Goal: Task Accomplishment & Management: Manage account settings

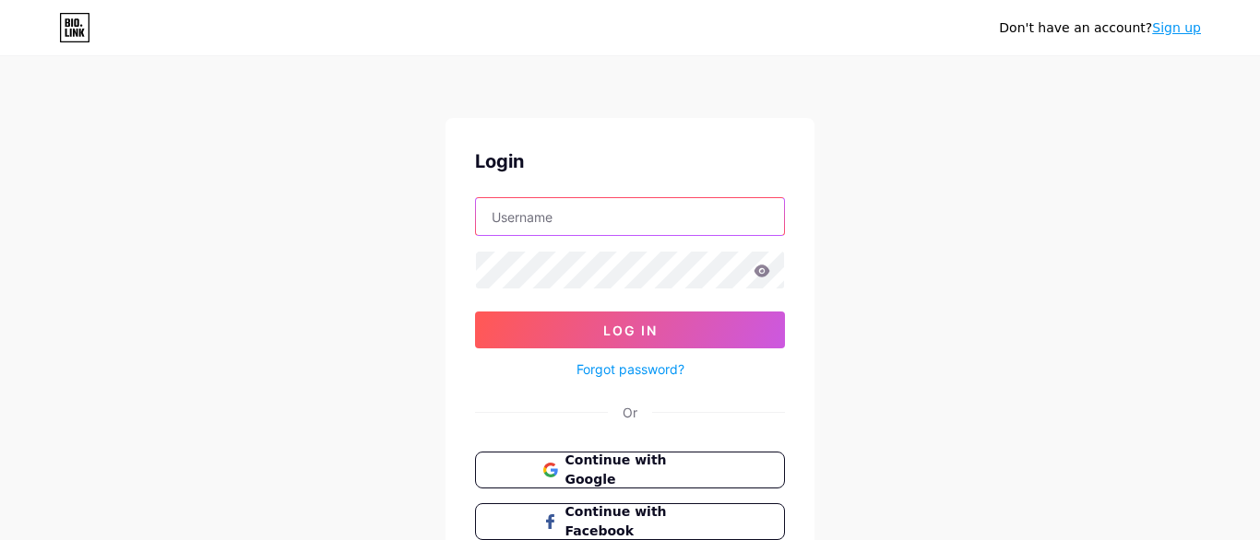
click at [643, 214] on input "text" at bounding box center [630, 216] width 308 height 37
click at [696, 220] on input "text" at bounding box center [630, 216] width 308 height 37
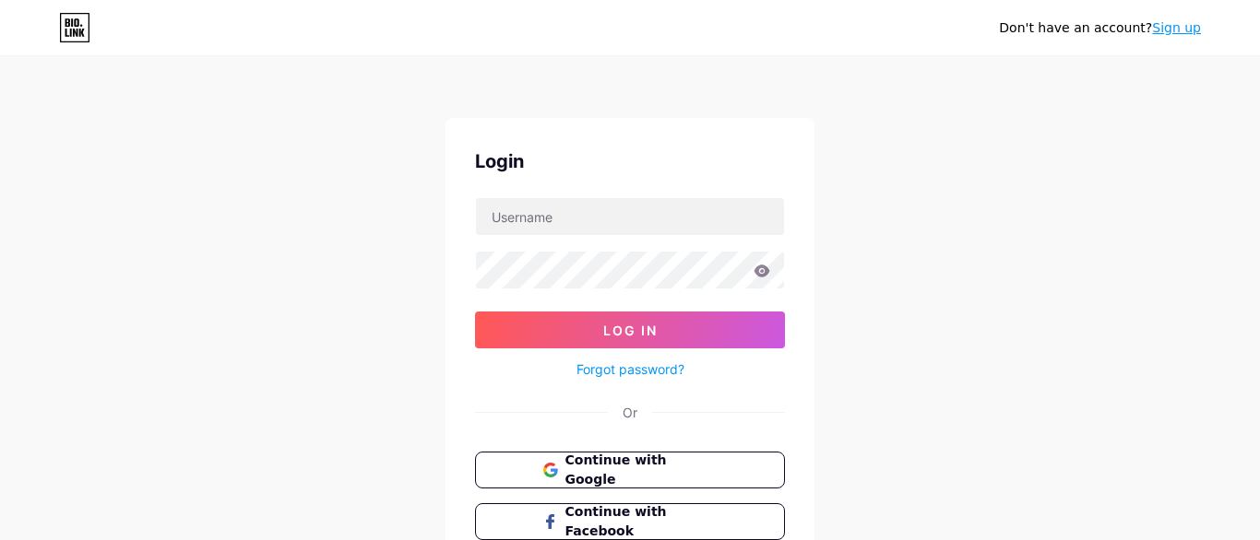
click at [908, 232] on div "Don't have an account? Sign up Login Log In Forgot password? Or Continue with G…" at bounding box center [630, 340] width 1260 height 681
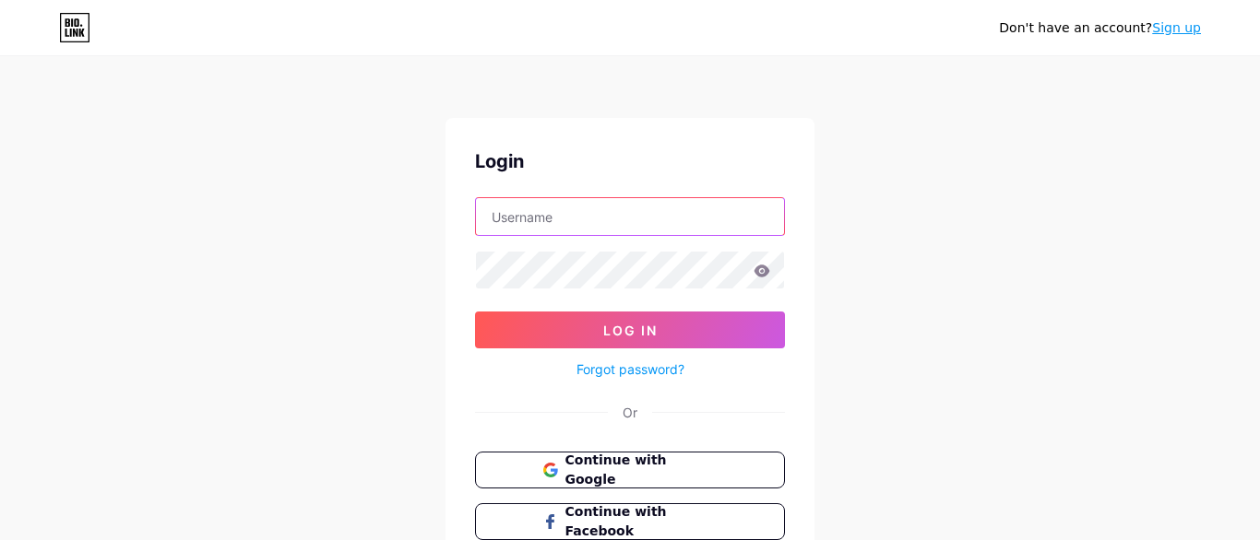
click at [701, 232] on input "text" at bounding box center [630, 216] width 308 height 37
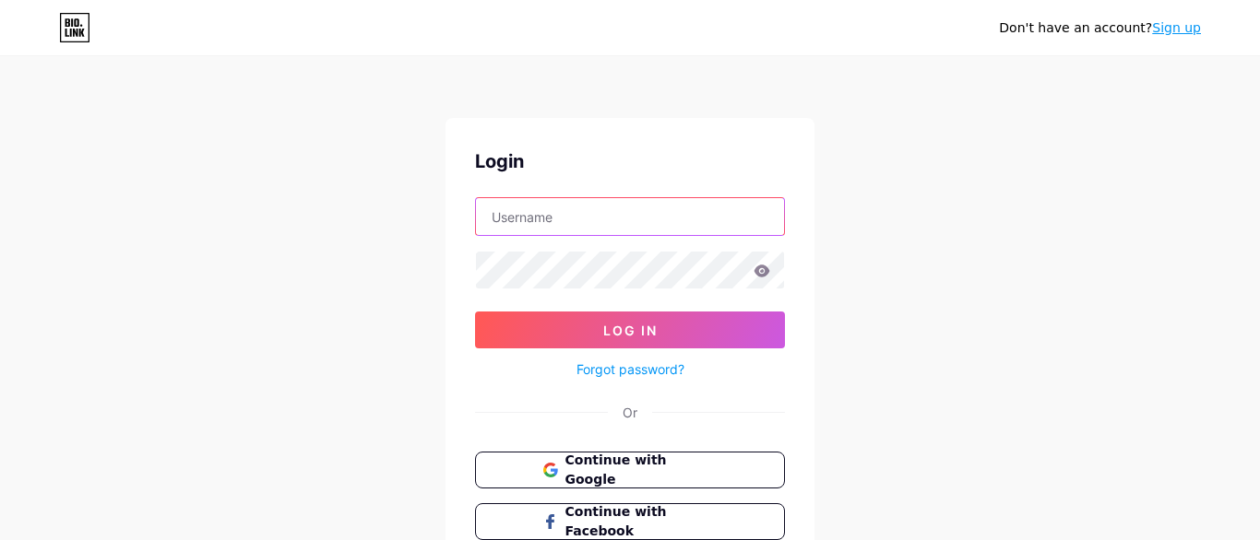
type input "[EMAIL_ADDRESS][DOMAIN_NAME]"
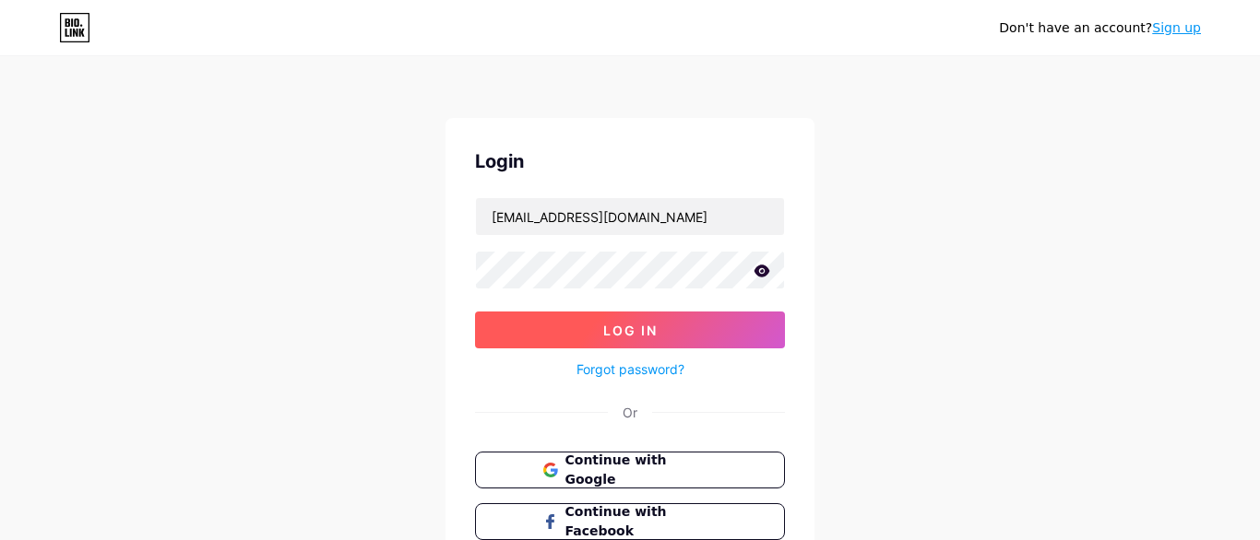
click at [745, 317] on button "Log In" at bounding box center [630, 330] width 310 height 37
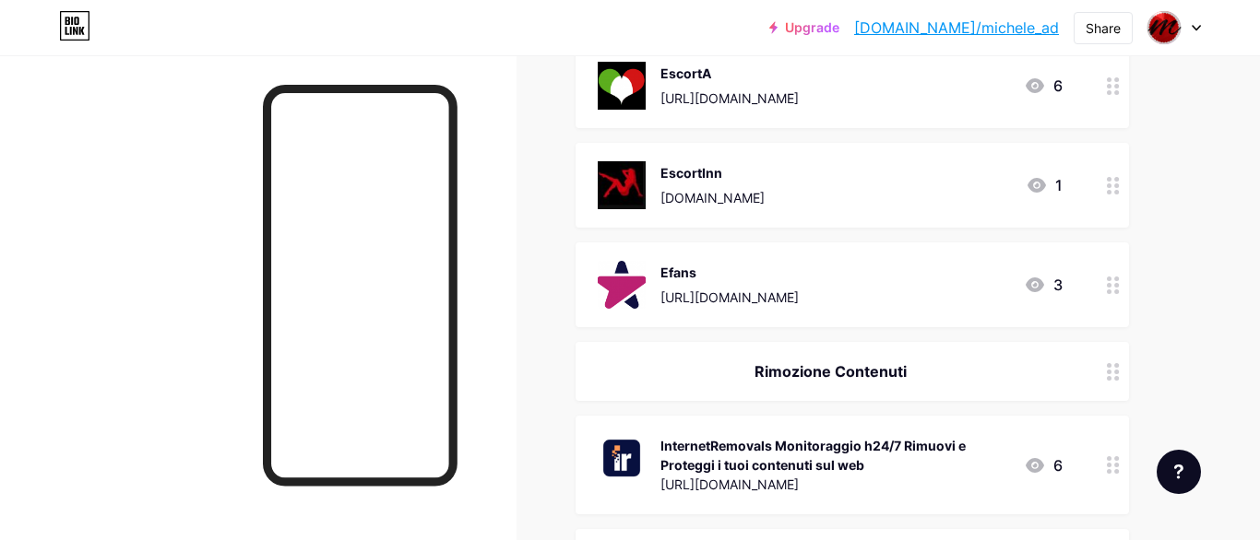
scroll to position [946, 0]
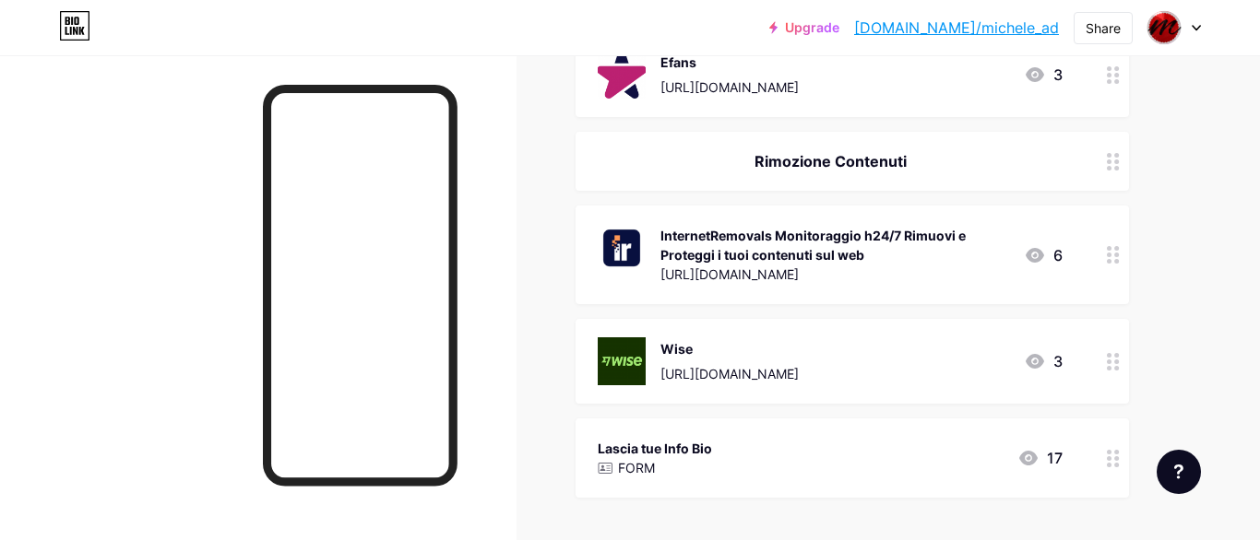
click at [855, 226] on div "InternetRemovals Monitoraggio h24/7 Rimuovi e Proteggi i tuoi contenuti sul web" at bounding box center [834, 245] width 349 height 39
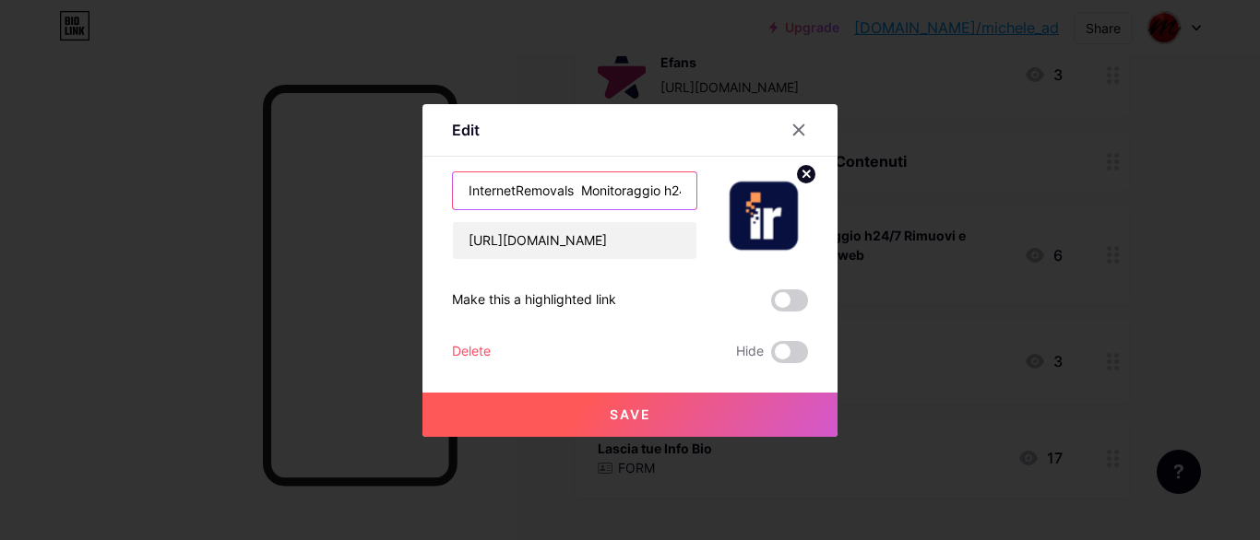
click at [581, 190] on input "InternetRemovals Monitoraggio h24/7 Rimuovi e Proteggi i tuoi contenuti sul web" at bounding box center [574, 190] width 243 height 37
drag, startPoint x: 639, startPoint y: 184, endPoint x: 691, endPoint y: 186, distance: 51.7
click at [691, 186] on input "InternetRemovals Monitoraggio h24/7 Rimuovi e Proteggi i tuoi contenuti sul web" at bounding box center [574, 190] width 243 height 37
click at [628, 191] on input "InternetRemovals Monitoraggio h24/7 Rimuovi e Proteggi i tuoi contenuti sul web" at bounding box center [574, 190] width 243 height 37
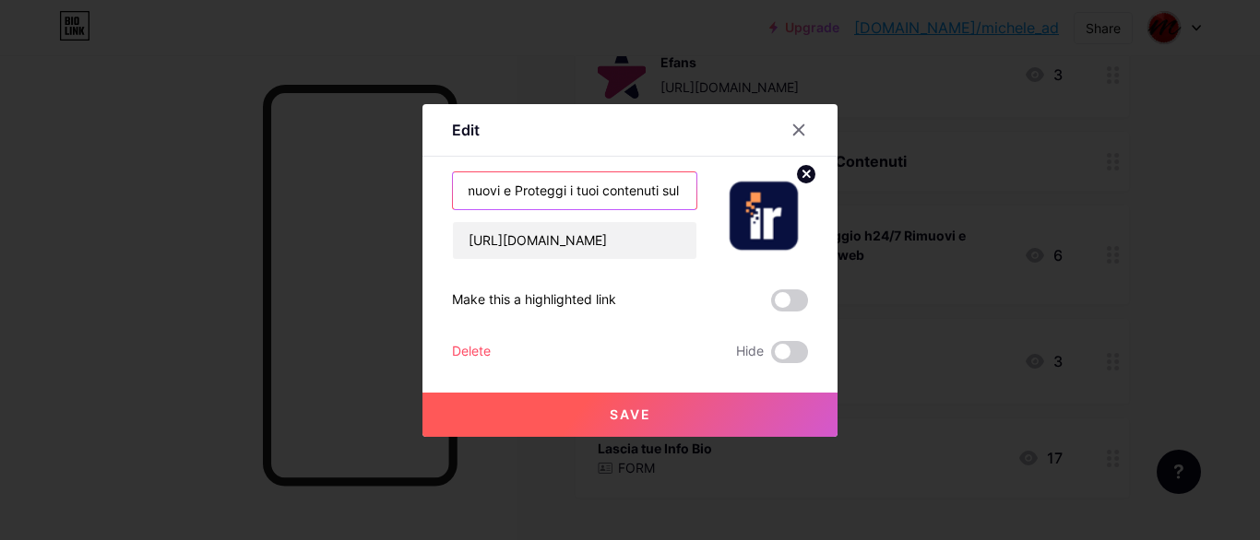
scroll to position [0, 283]
drag, startPoint x: 623, startPoint y: 194, endPoint x: 685, endPoint y: 188, distance: 63.0
click at [685, 188] on input "InternetRemovals Monitoraggio h24/7 Rimuovi e Proteggi i tuoi contenuti sul web" at bounding box center [574, 190] width 243 height 37
click at [600, 190] on input "InternetRemovals Monitoraggio h24/7 Rimuovi e Proteggi i tuoi contenuti sul web" at bounding box center [574, 190] width 243 height 37
drag, startPoint x: 540, startPoint y: 192, endPoint x: 684, endPoint y: 191, distance: 144.8
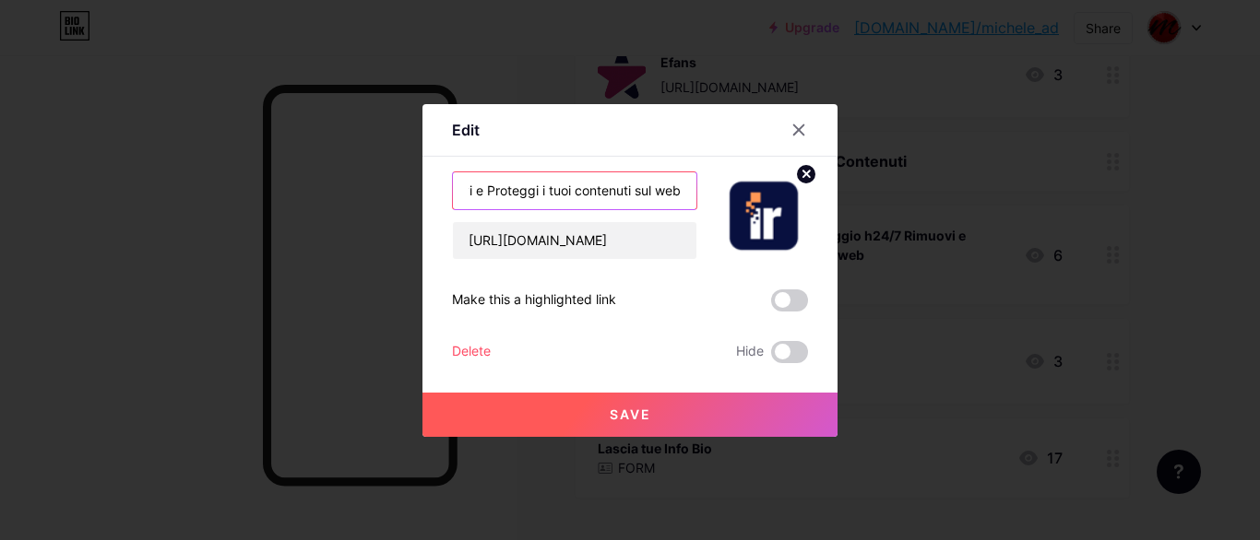
click at [684, 191] on input "InternetRemovals Monitoraggio h24/7 Rimuovi e Proteggi i tuoi contenuti sul web" at bounding box center [574, 190] width 243 height 37
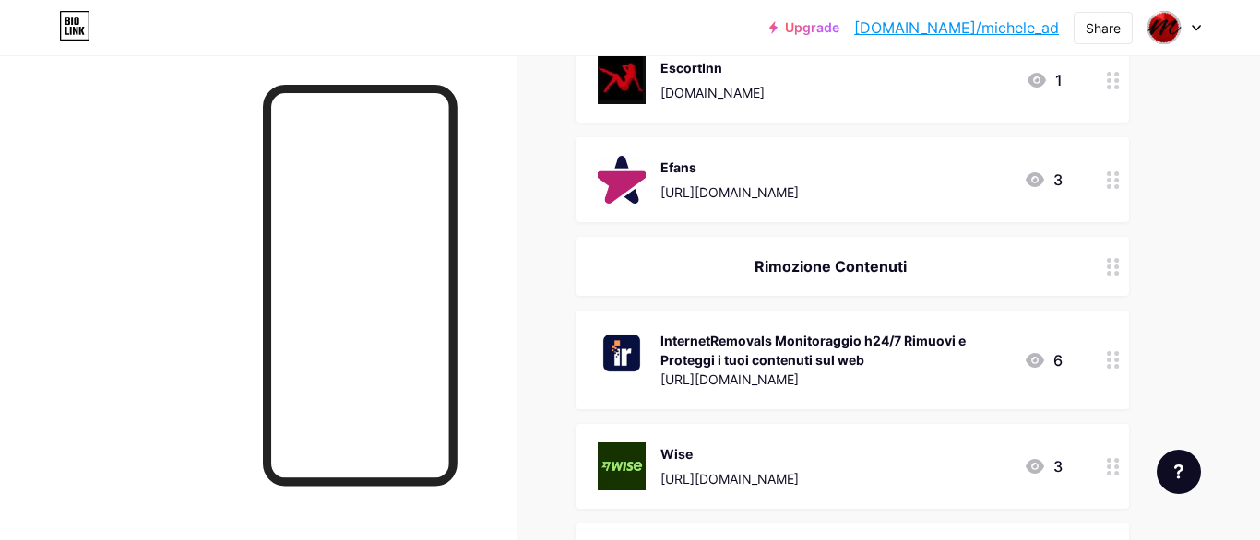
scroll to position [1051, 0]
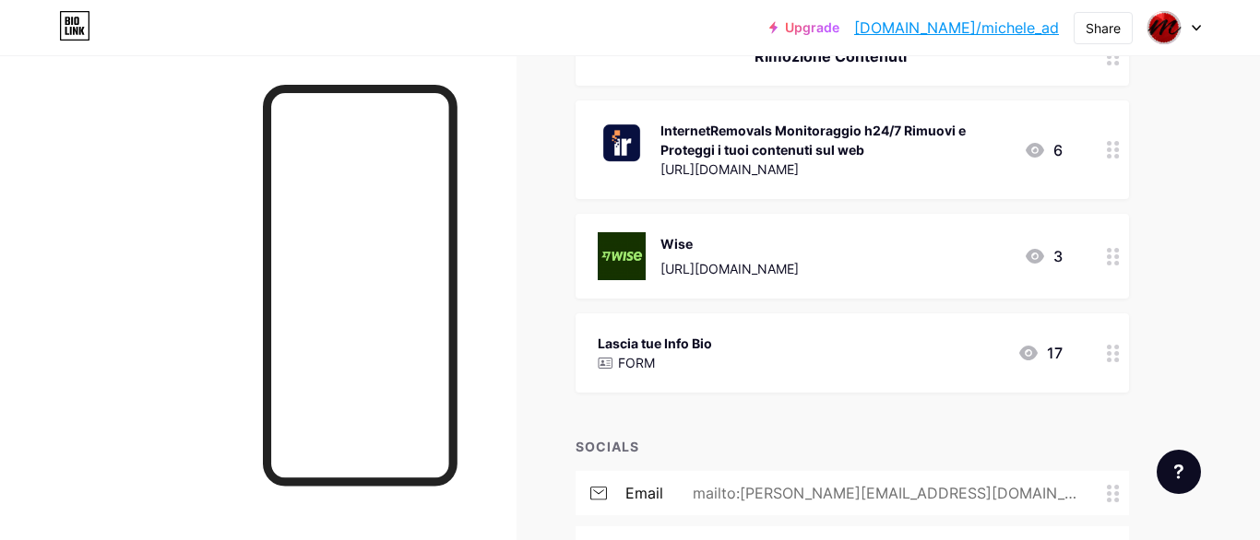
click at [791, 124] on div "InternetRemovals Monitoraggio h24/7 Rimuovi e Proteggi i tuoi contenuti sul web" at bounding box center [834, 140] width 349 height 39
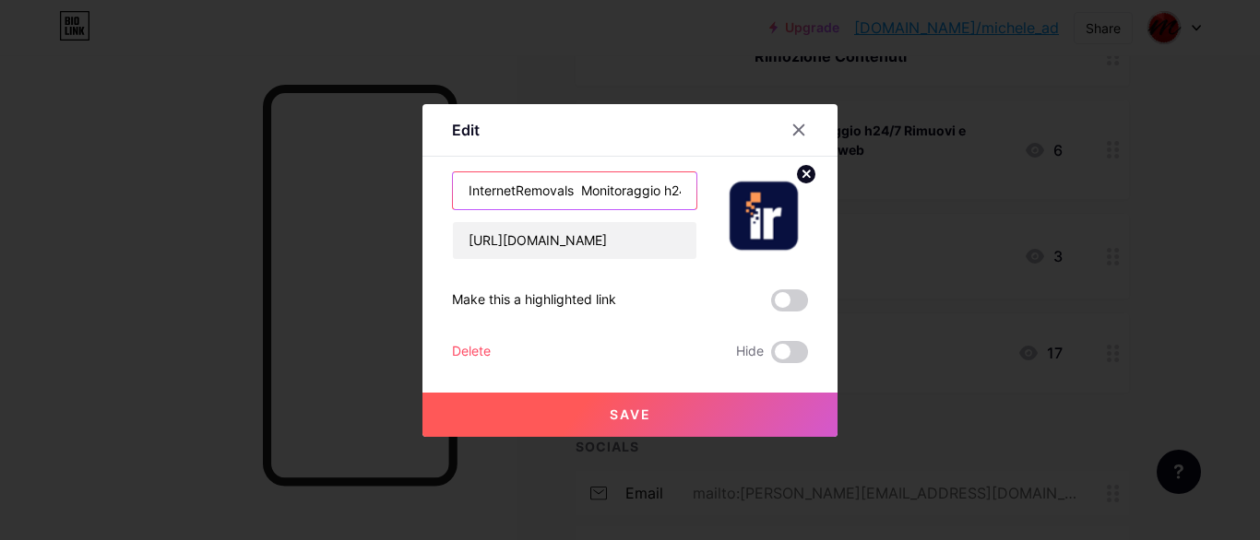
click at [556, 186] on input "InternetRemovals Monitoraggio h24/7 Rimuovi e Proteggi i tuoi contenuti sul web" at bounding box center [574, 190] width 243 height 37
drag, startPoint x: 468, startPoint y: 194, endPoint x: 449, endPoint y: 180, distance: 23.1
click at [452, 180] on div "InternetRemovals Monitoraggio h24/7 Rimuovi e Proteggi i tuoi contenuti sul web" at bounding box center [574, 191] width 245 height 39
drag, startPoint x: 558, startPoint y: 189, endPoint x: 520, endPoint y: 193, distance: 38.0
click at [481, 195] on input "InternetRemovals Monitoraggio h24/7 Rimuovi e Proteggi i tuoi contenuti sul web" at bounding box center [574, 190] width 243 height 37
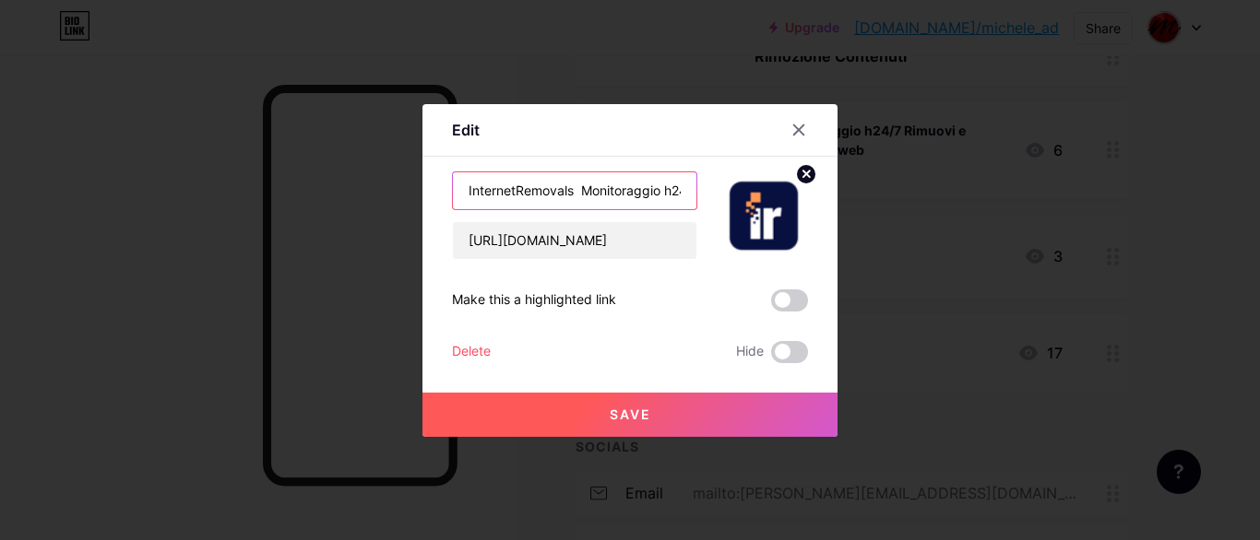
scroll to position [0, 287]
drag, startPoint x: 469, startPoint y: 192, endPoint x: 719, endPoint y: 193, distance: 250.0
click at [696, 193] on input "InternetRemovals Monitoraggio h24/7 Rimuovi e Proteggi i tuoi contenuti sul web" at bounding box center [574, 190] width 243 height 37
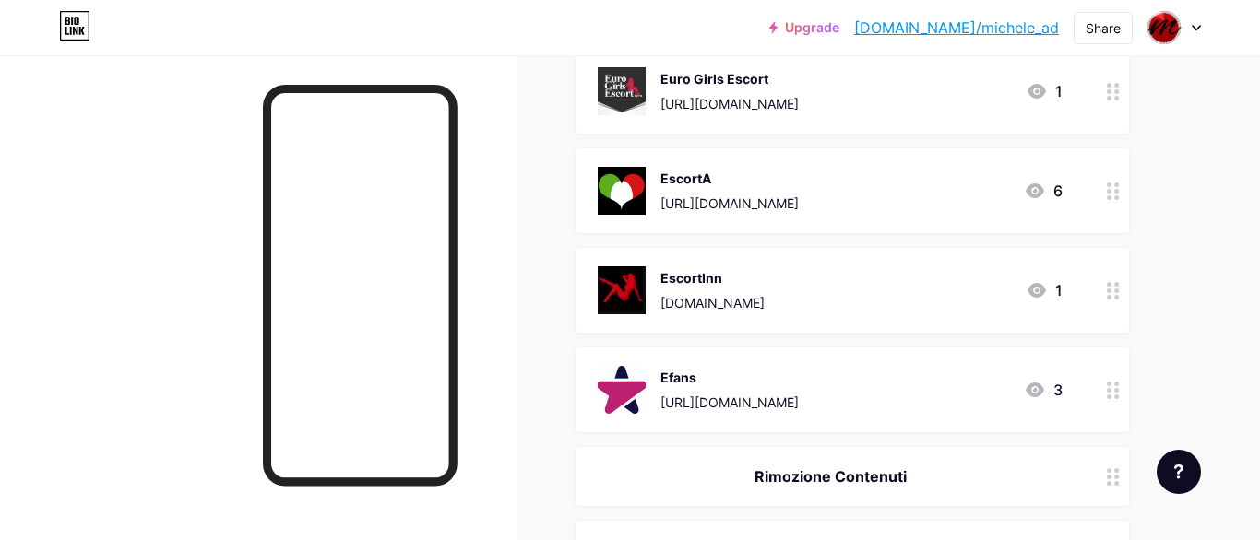
scroll to position [841, 0]
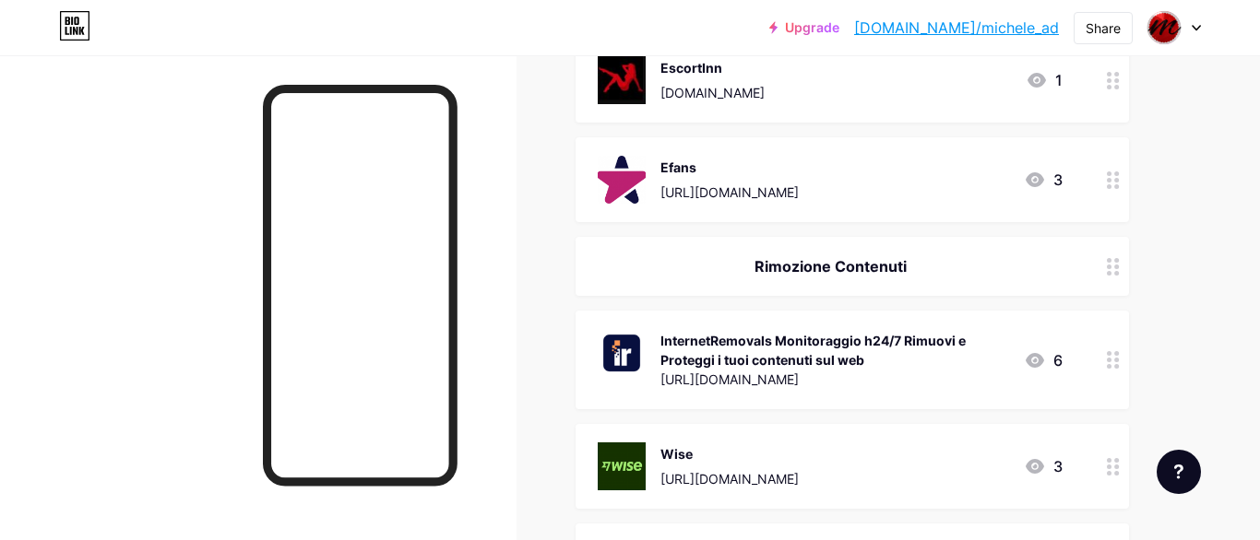
click at [921, 255] on div "Rimozione Contenuti" at bounding box center [830, 266] width 465 height 22
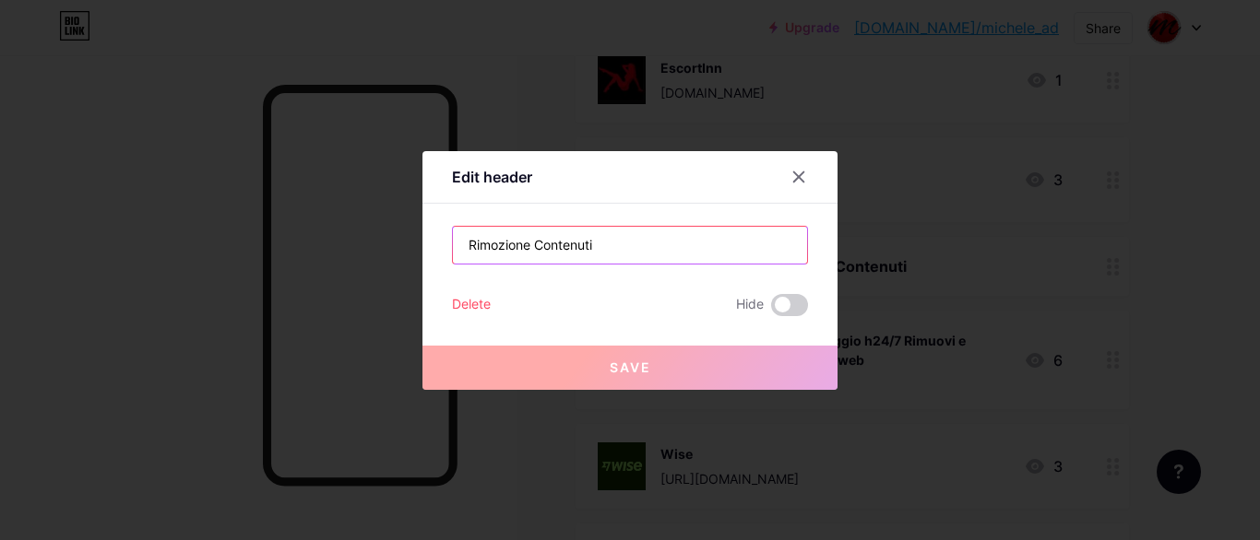
click at [565, 249] on input "Rimozione Contenuti" at bounding box center [630, 245] width 354 height 37
click at [527, 248] on input "Rimozione Contenuti" at bounding box center [630, 245] width 354 height 37
click at [528, 250] on input "Rimozione Contenuti" at bounding box center [630, 245] width 354 height 37
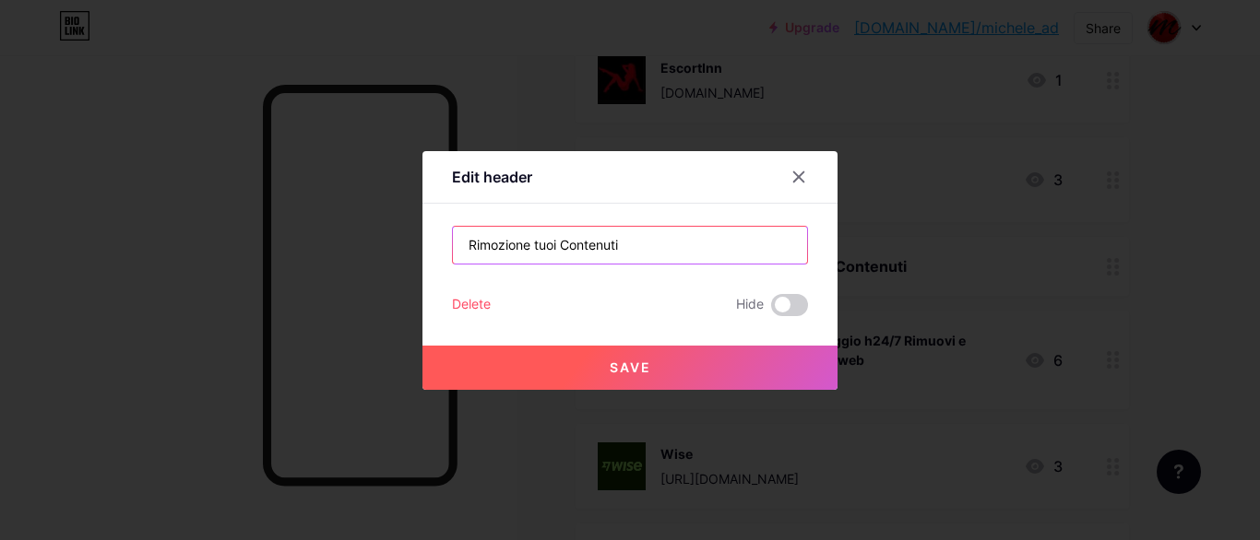
click at [660, 250] on input "Rimozione tuoi Contenuti" at bounding box center [630, 245] width 354 height 37
type input "Rimozione tuoi Contenuti su web"
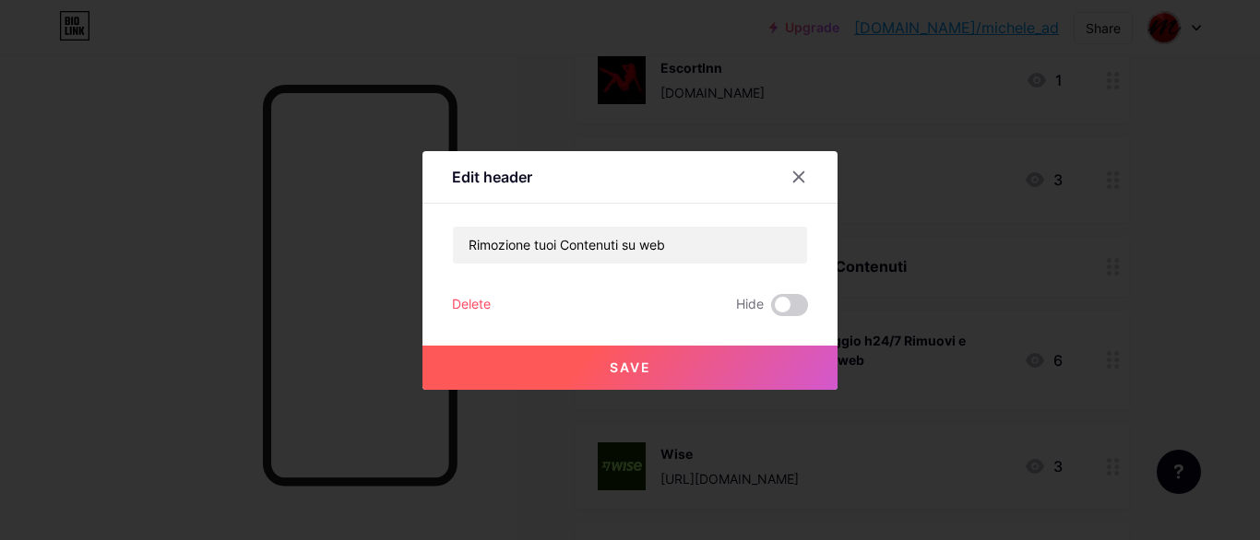
click at [648, 366] on span "Save" at bounding box center [631, 368] width 42 height 16
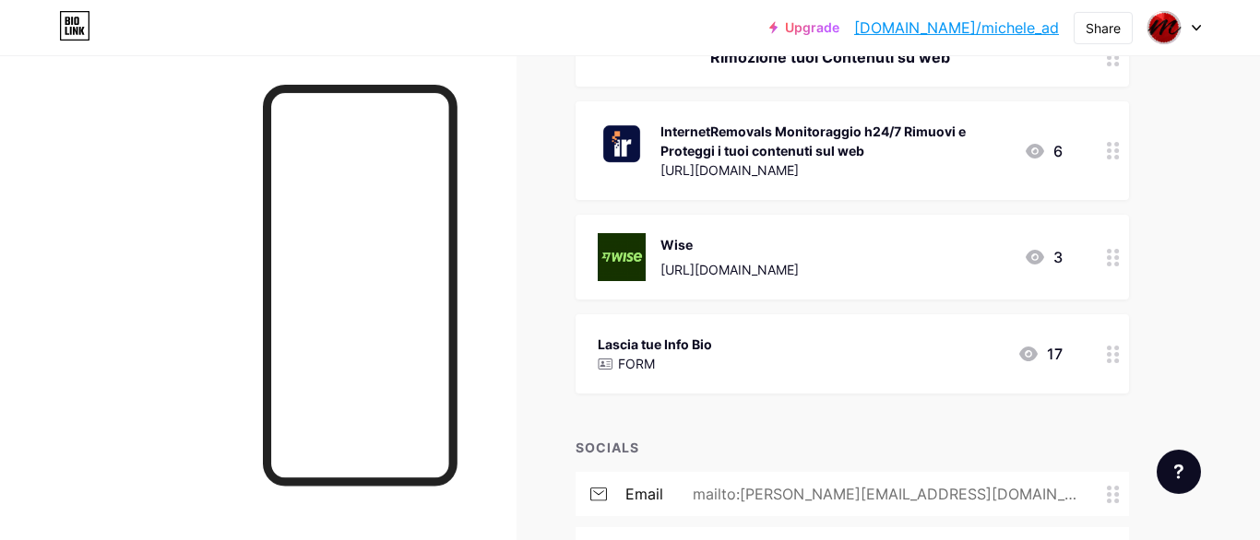
scroll to position [1051, 0]
click at [881, 121] on div "InternetRemovals Monitoraggio h24/7 Rimuovi e Proteggi i tuoi contenuti sul web" at bounding box center [834, 140] width 349 height 39
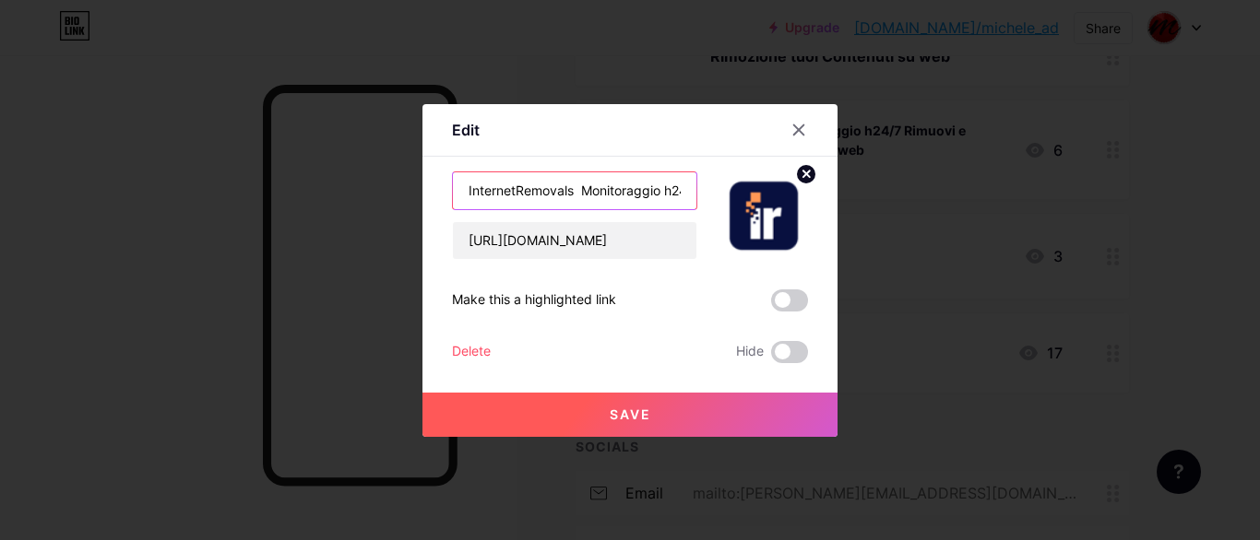
click at [644, 196] on input "InternetRemovals Monitoraggio h24/7 Rimuovi e Proteggi i tuoi contenuti sul web" at bounding box center [574, 190] width 243 height 37
drag, startPoint x: 673, startPoint y: 193, endPoint x: 683, endPoint y: 190, distance: 10.5
click at [683, 190] on input "InternetRemovals Monitoraggio h24/7 Rimuovi e Proteggi i tuoi contenuti sul web" at bounding box center [574, 190] width 243 height 37
click at [652, 192] on input "InternetRemovals Monitoraggio h24/7 Rimuovi e Proteggi i tuoi contenuti sul web" at bounding box center [574, 190] width 243 height 37
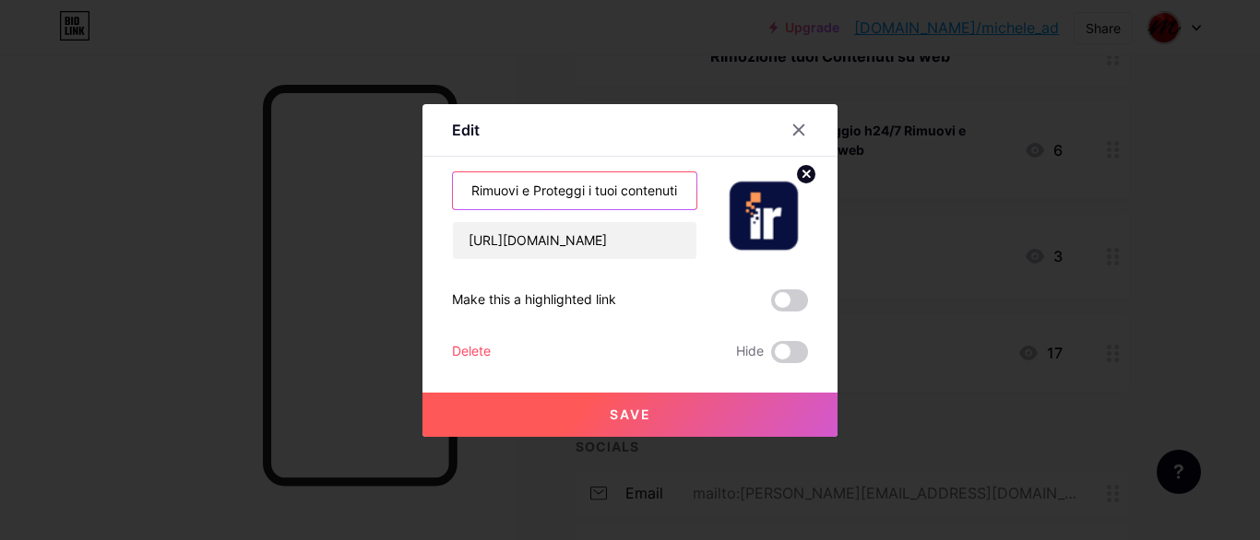
scroll to position [0, 287]
drag, startPoint x: 635, startPoint y: 190, endPoint x: 707, endPoint y: 189, distance: 71.9
click at [696, 189] on input "InternetRemovals Monitoraggio h24/7 Rimuovi e Proteggi i tuoi contenuti sul web" at bounding box center [574, 190] width 243 height 37
drag, startPoint x: 631, startPoint y: 188, endPoint x: 389, endPoint y: 189, distance: 241.7
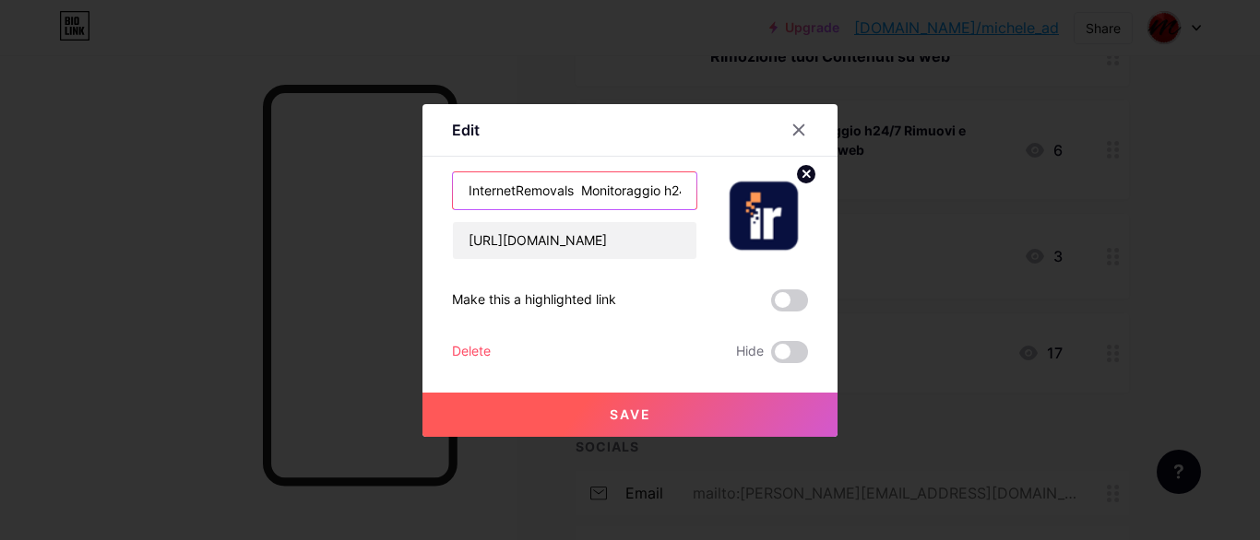
click at [453, 189] on input "InternetRemovals Monitoraggio h24/7 Rimuove e Protegge" at bounding box center [574, 190] width 243 height 37
click at [583, 193] on input "InternetRemovals Monitoraggio h24/7 Rimuove e Protegge" at bounding box center [574, 190] width 243 height 37
drag, startPoint x: 650, startPoint y: 190, endPoint x: 696, endPoint y: 184, distance: 46.4
click at [696, 184] on input "InternetRemovals Monitoraggio h24/7 Rimuove e Protegge" at bounding box center [574, 190] width 243 height 37
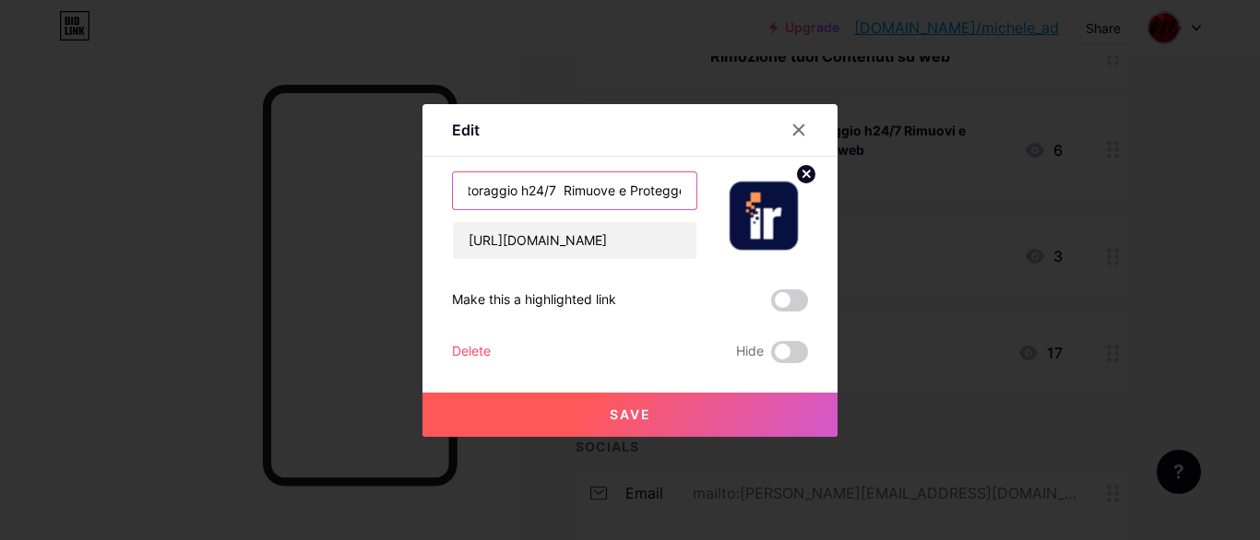
click at [635, 194] on input "InternetRemovals Monitoraggio h24/7 Rimuove e Protegge" at bounding box center [574, 190] width 243 height 37
click at [668, 188] on input "InternetRemovals Monitoraggio h24/7 Rimuove e Protegge" at bounding box center [574, 190] width 243 height 37
click at [600, 193] on input "InternetRemovals Monitoraggio h24/7 Rimuove e Protegge" at bounding box center [574, 190] width 243 height 37
drag, startPoint x: 683, startPoint y: 191, endPoint x: 439, endPoint y: 179, distance: 244.7
click at [452, 179] on div "InternetRemovals Monitoraggio h24/7 Rimuove e Protegge" at bounding box center [574, 191] width 245 height 39
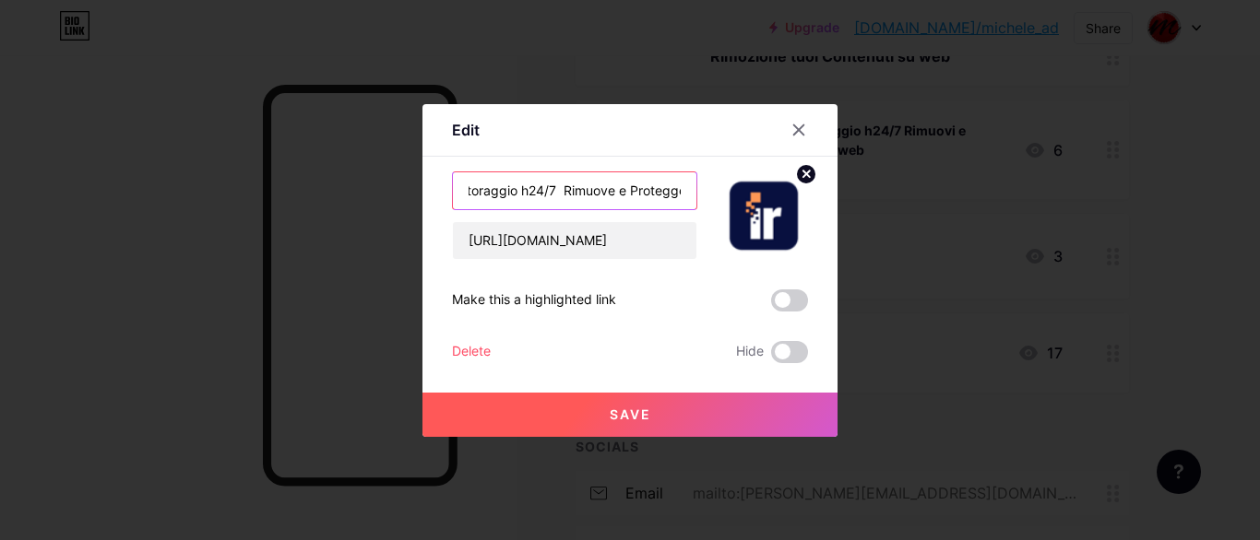
click at [587, 183] on input "InternetRemovals Monitoraggio h24/7 Rimuove e Protegge" at bounding box center [574, 190] width 243 height 37
drag, startPoint x: 683, startPoint y: 190, endPoint x: 474, endPoint y: 184, distance: 208.5
click at [474, 184] on input "InternetRemovals Monitoraggio h24/7 Rimuove e Protegge" at bounding box center [574, 190] width 243 height 37
drag, startPoint x: 584, startPoint y: 189, endPoint x: 633, endPoint y: 188, distance: 48.9
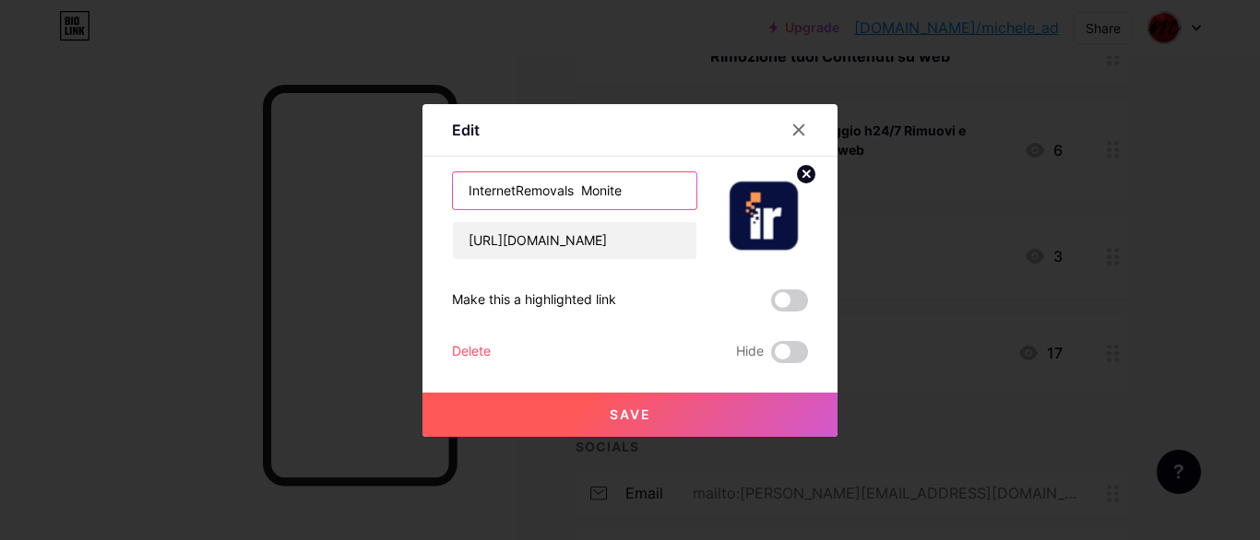
click at [633, 188] on input "InternetRemovals Monite" at bounding box center [574, 190] width 243 height 37
paste input "oraggio e Protezione Web 24/7"
drag, startPoint x: 622, startPoint y: 188, endPoint x: 438, endPoint y: 187, distance: 183.5
click at [453, 187] on input "InternetRemovals Monitoraggio e Protezione Web 24/7" at bounding box center [574, 190] width 243 height 37
click at [564, 196] on input "InternetRemovals Monitoraggio e Protezione Web 24/7" at bounding box center [574, 190] width 243 height 37
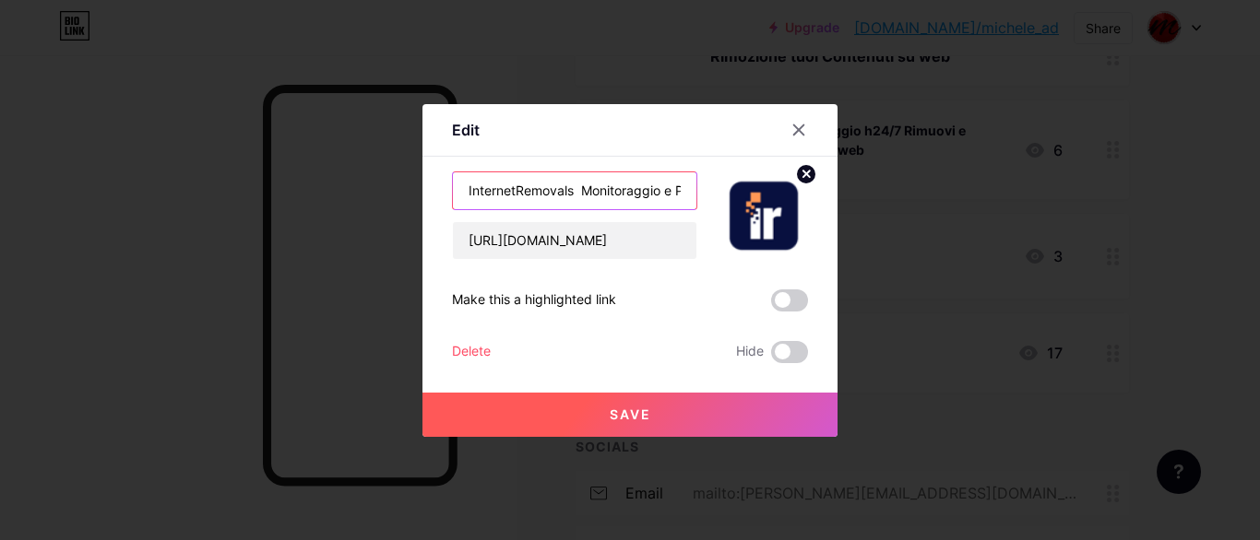
type input "InternetRemovals Monitoraggio e Protezione Web 24/7"
click at [626, 403] on button "Save" at bounding box center [629, 415] width 415 height 44
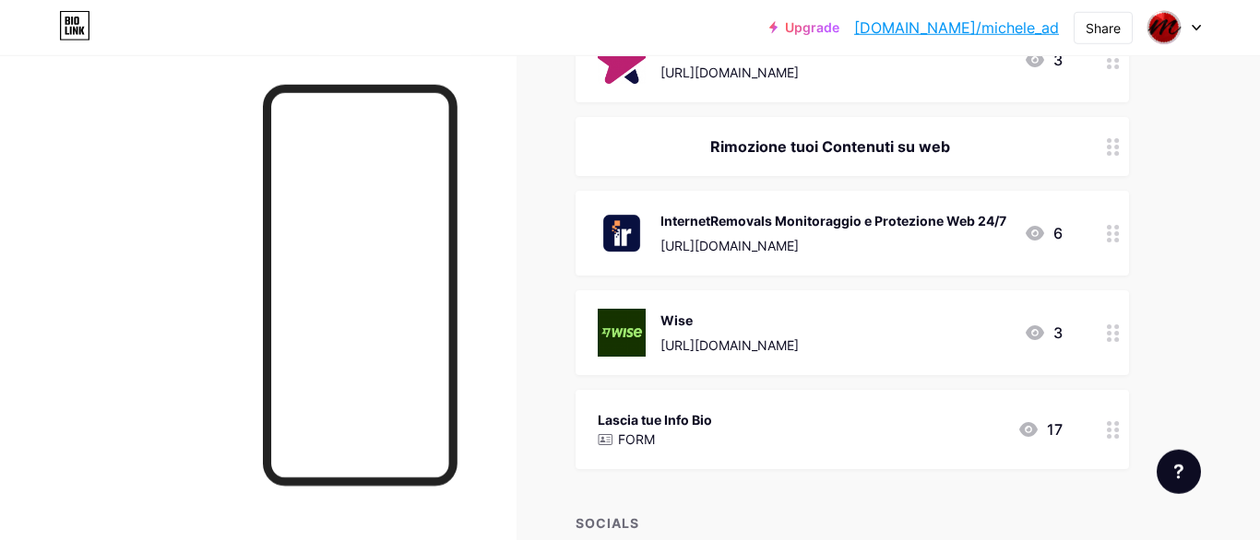
scroll to position [841, 0]
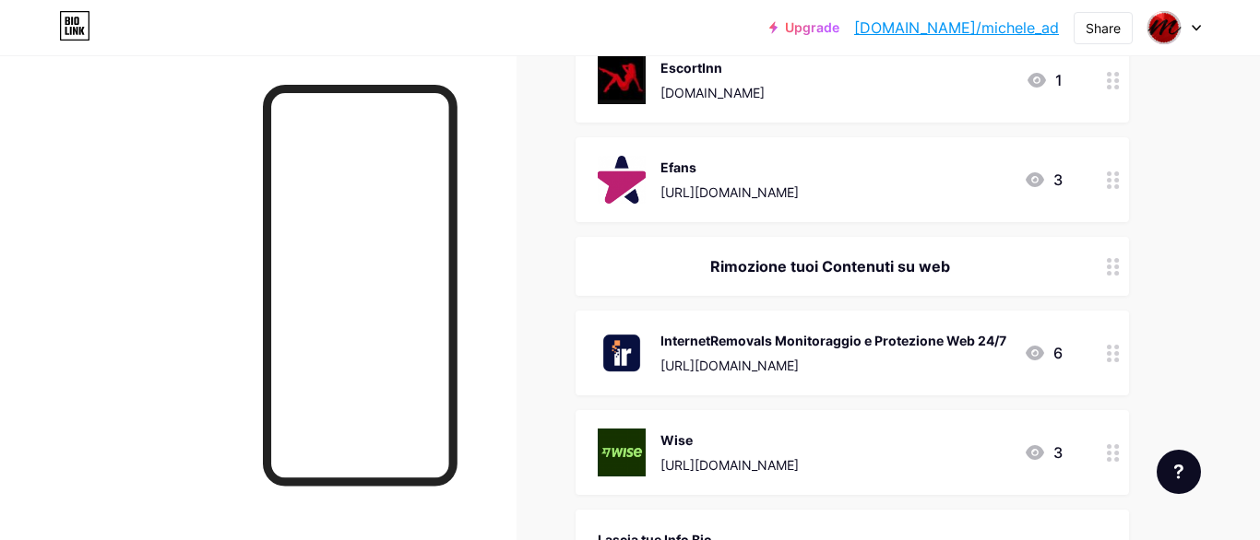
click at [865, 255] on div "Rimozione tuoi Contenuti su web" at bounding box center [830, 266] width 465 height 22
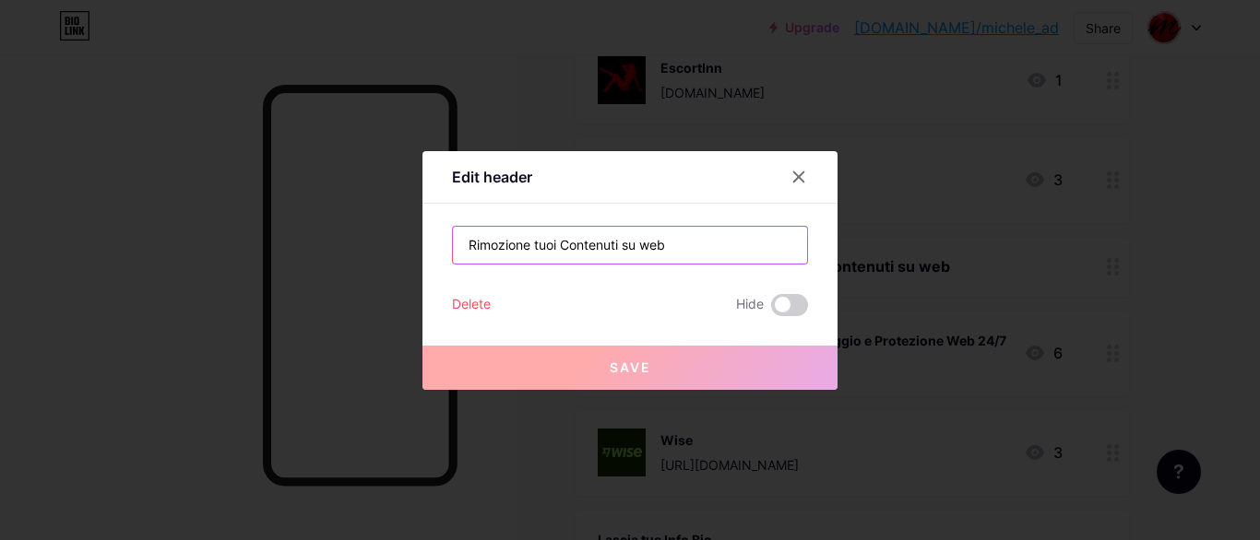
click at [637, 250] on input "Rimozione tuoi Contenuti su web" at bounding box center [630, 245] width 354 height 37
click at [561, 249] on input "Rimozione tuoi Contenuti su web" at bounding box center [630, 245] width 354 height 37
click at [641, 247] on input "Rimozione tuoi Contenuti su web" at bounding box center [630, 245] width 354 height 37
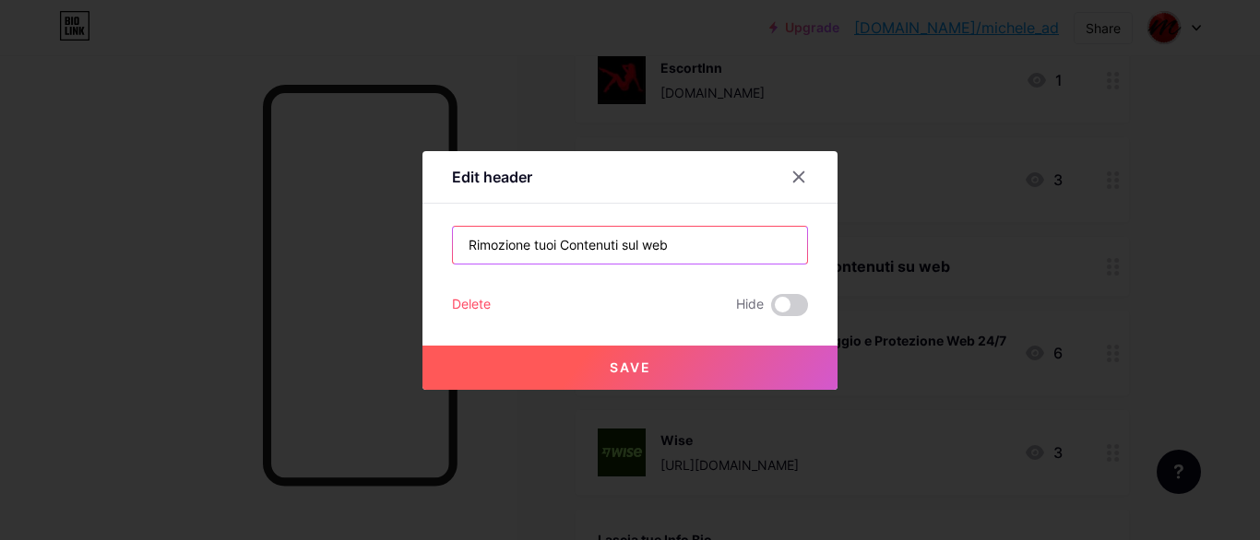
type input "Rimozione tuoi Contenuti sul web"
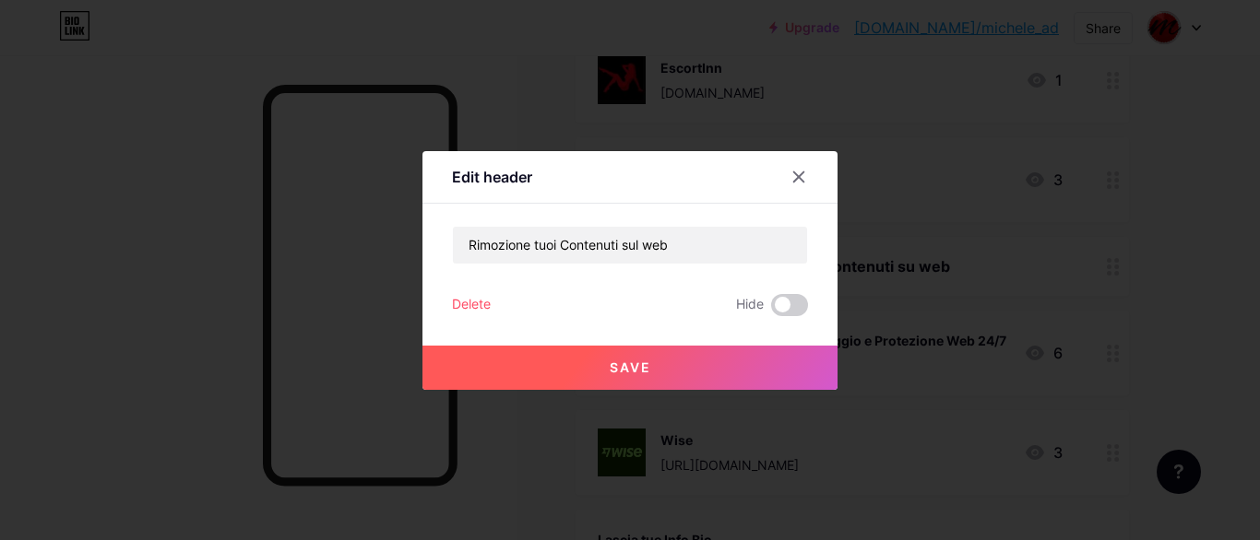
click at [665, 370] on button "Save" at bounding box center [629, 368] width 415 height 44
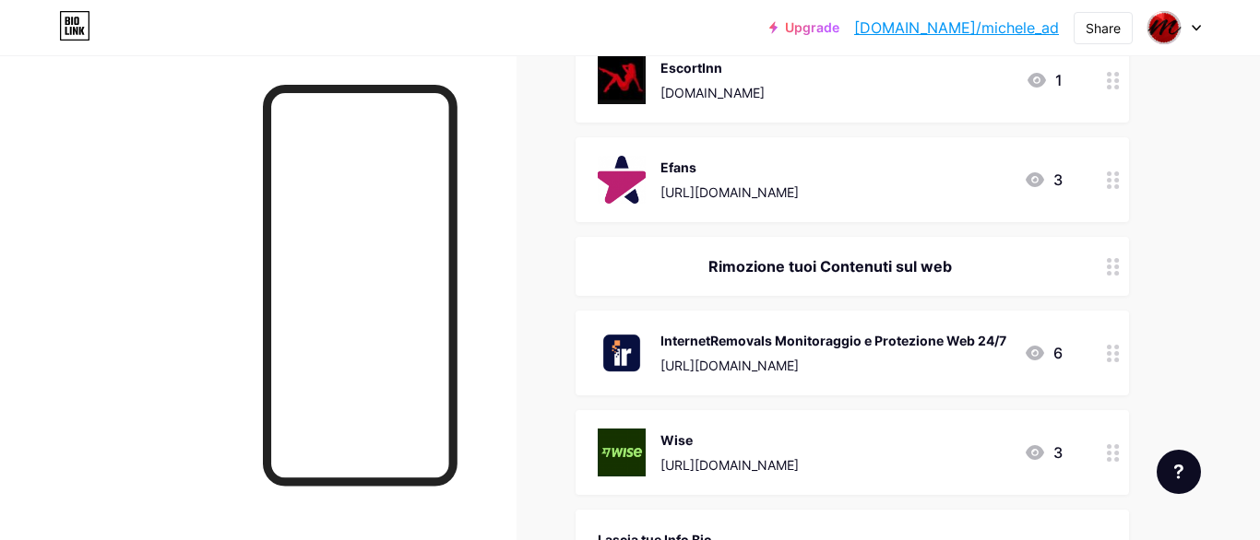
click at [861, 331] on div "InternetRemovals Monitoraggio e Protezione Web 24/7" at bounding box center [833, 340] width 346 height 19
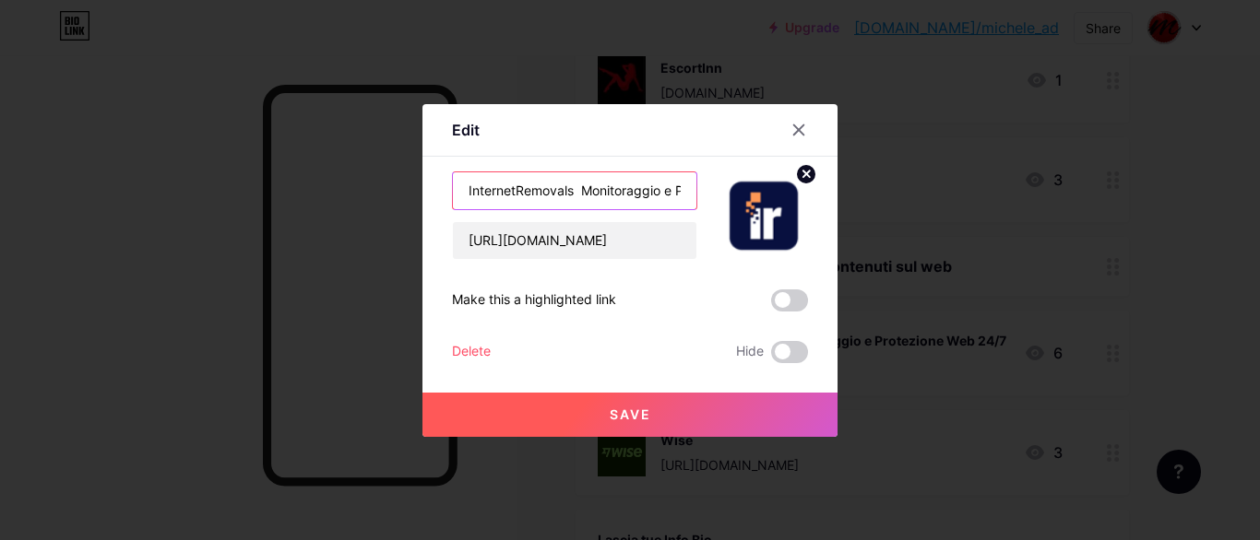
click at [661, 189] on input "InternetRemovals Monitoraggio e Protezione Web 24/7" at bounding box center [574, 190] width 243 height 37
drag, startPoint x: 607, startPoint y: 188, endPoint x: 694, endPoint y: 188, distance: 86.7
click at [694, 188] on input "InternetRemovals Monitoraggio e Protezione Web 24/7" at bounding box center [574, 190] width 243 height 37
click at [647, 194] on input "InternetRemovals Monitoraggio e Protezione Web 24/7" at bounding box center [574, 190] width 243 height 37
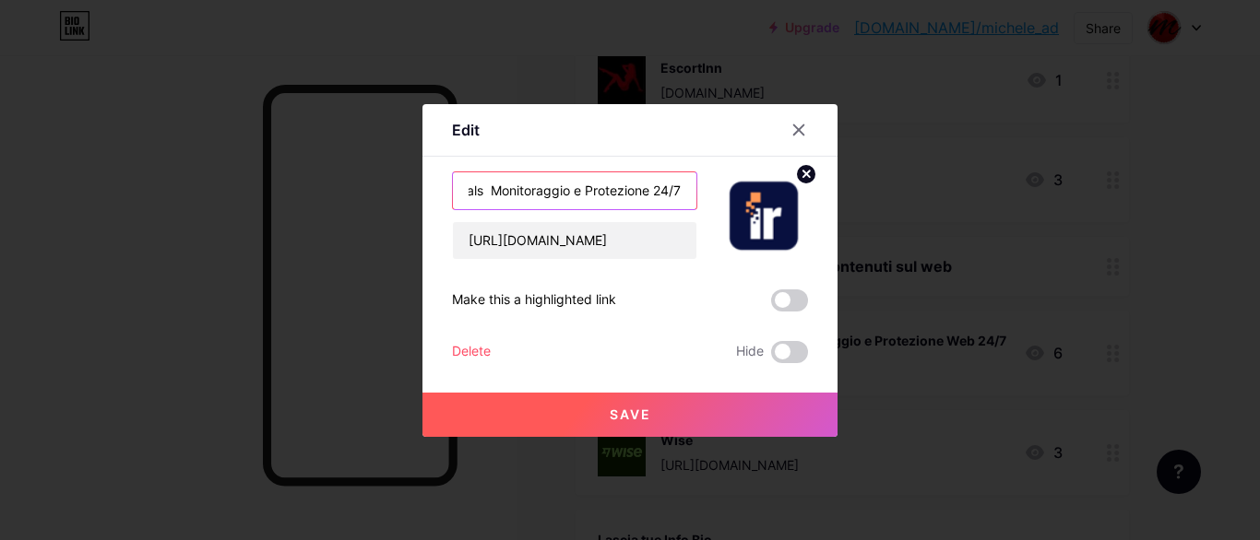
scroll to position [0, 94]
type input "InternetRemovals Monitoraggio e Protezione 24/7"
click at [624, 410] on span "Save" at bounding box center [631, 415] width 42 height 16
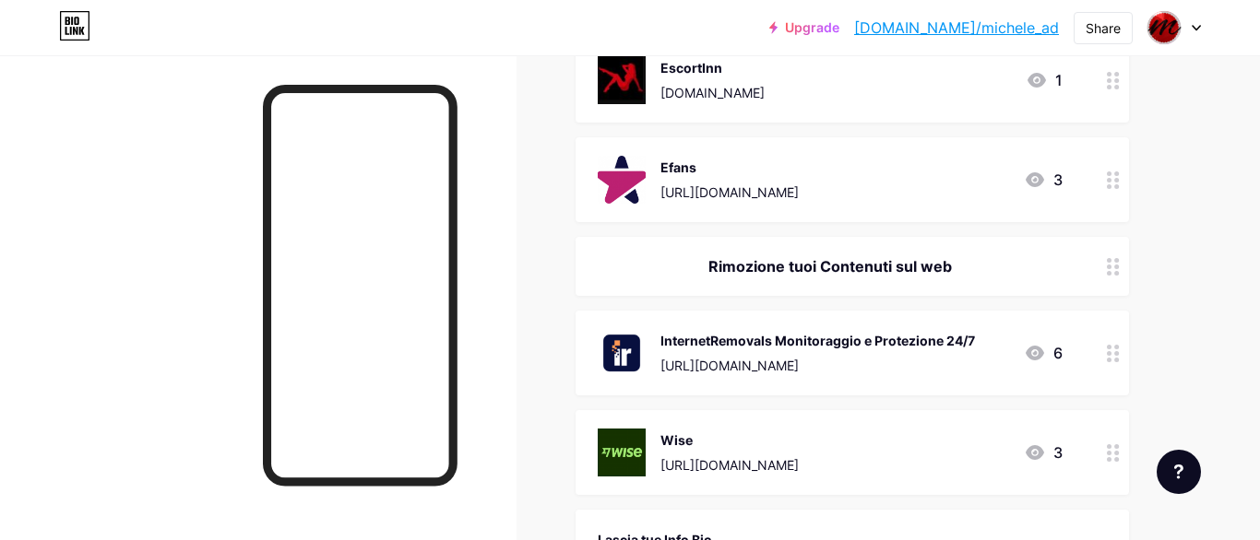
click at [798, 331] on div "InternetRemovals Monitoraggio e Protezione 24/7" at bounding box center [817, 340] width 315 height 19
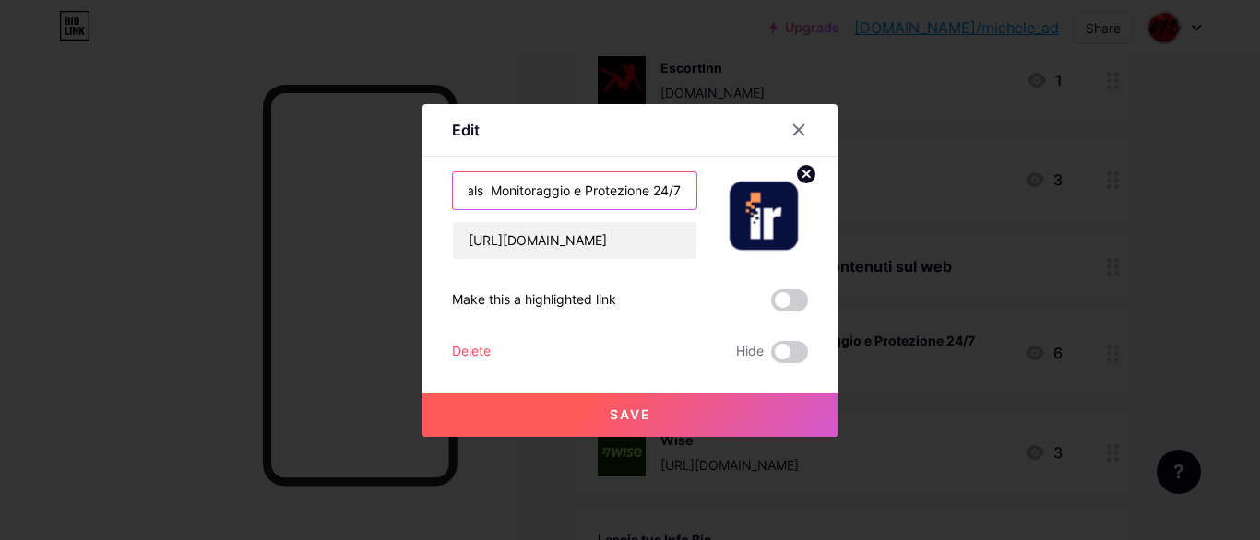
drag, startPoint x: 606, startPoint y: 184, endPoint x: 691, endPoint y: 181, distance: 84.9
click at [691, 181] on input "InternetRemovals Monitoraggio e Protezione 24/7" at bounding box center [574, 190] width 243 height 37
click at [667, 189] on input "InternetRemovals Monitoraggio e Protezione 24/7" at bounding box center [574, 190] width 243 height 37
type input "InternetRemovals Monitoraggio e Protezione 24h/7"
click at [660, 407] on button "Save" at bounding box center [629, 415] width 415 height 44
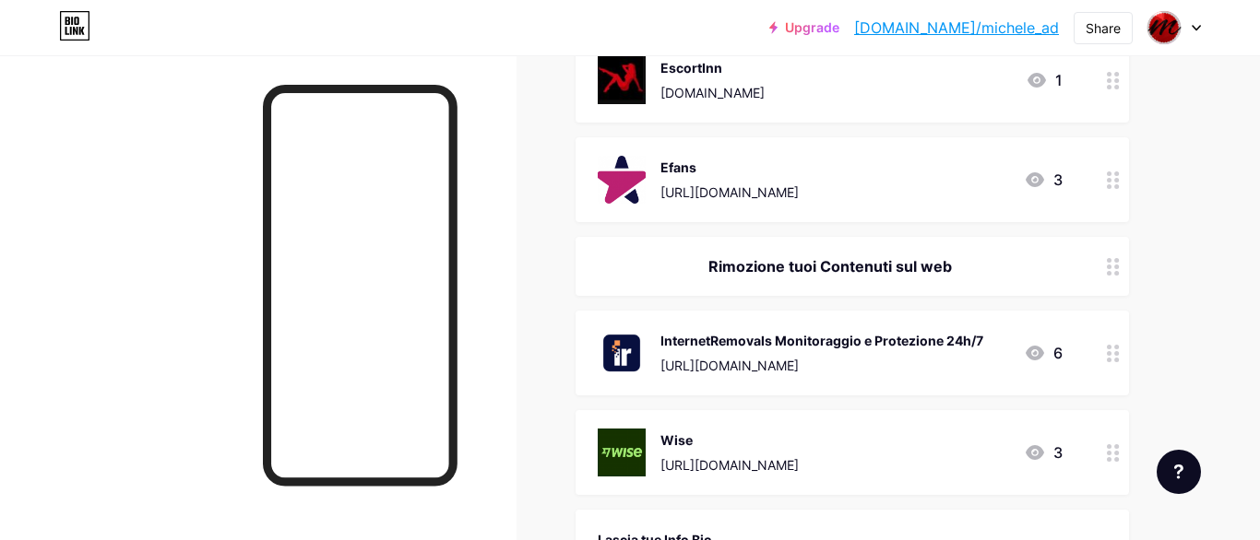
click at [813, 331] on div "InternetRemovals Monitoraggio e Protezione 24h/7" at bounding box center [821, 340] width 323 height 19
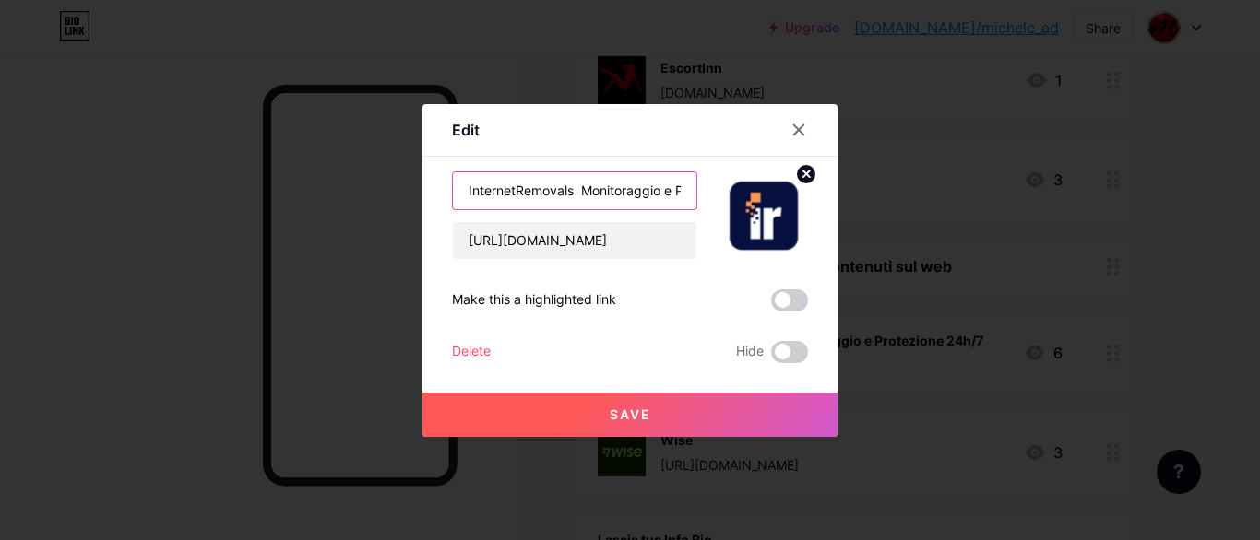
click at [676, 191] on input "InternetRemovals Monitoraggio e Protezione 24h/7" at bounding box center [574, 190] width 243 height 37
click at [662, 199] on input "InternetRemovals Monitoraggio-Protezione 24h/7" at bounding box center [574, 190] width 243 height 37
click at [663, 196] on input "InternetRemovals Monitoraggio-Protezione 24h/7" at bounding box center [574, 190] width 243 height 37
click at [671, 200] on input "InternetRemovals Monitoraggio -Protezione 24h/7" at bounding box center [574, 190] width 243 height 37
click at [670, 196] on input "InternetRemovals Monitoraggio -Protezione 24h/7" at bounding box center [574, 190] width 243 height 37
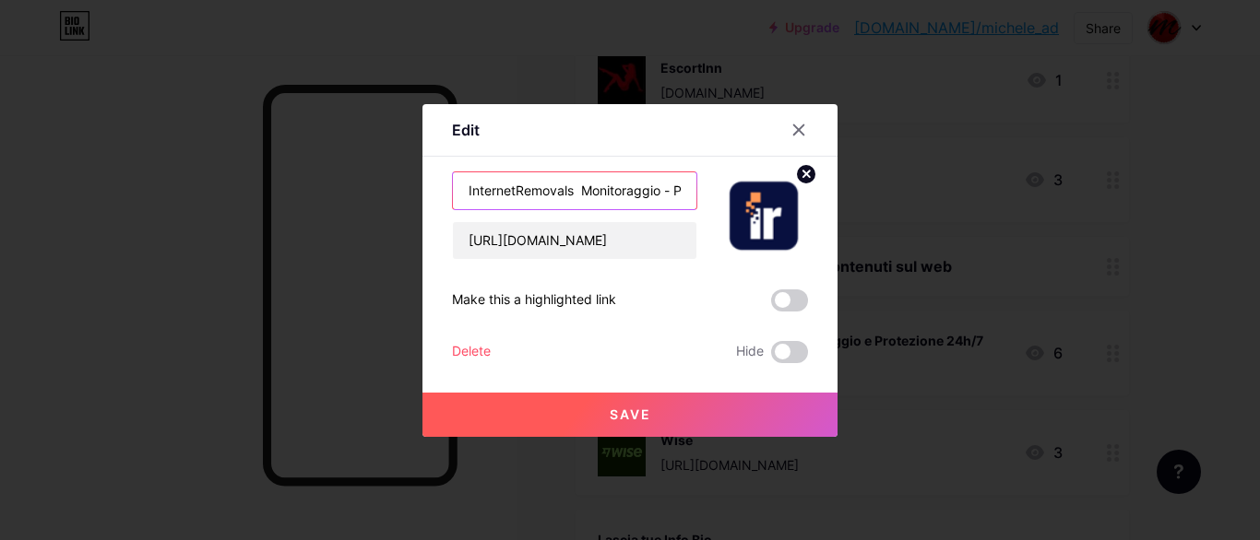
type input "InternetRemovals Monitoraggio - Protezione 24h/7"
click at [642, 411] on span "Save" at bounding box center [631, 415] width 42 height 16
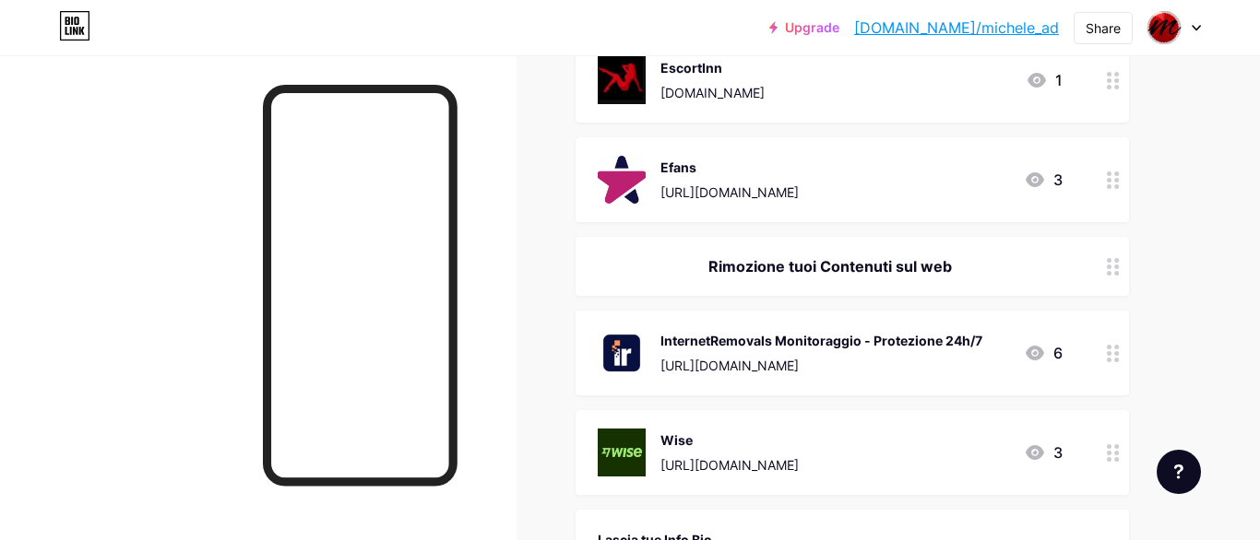
click at [902, 331] on div "InternetRemovals Monitoraggio - Protezione 24h/7" at bounding box center [821, 340] width 322 height 19
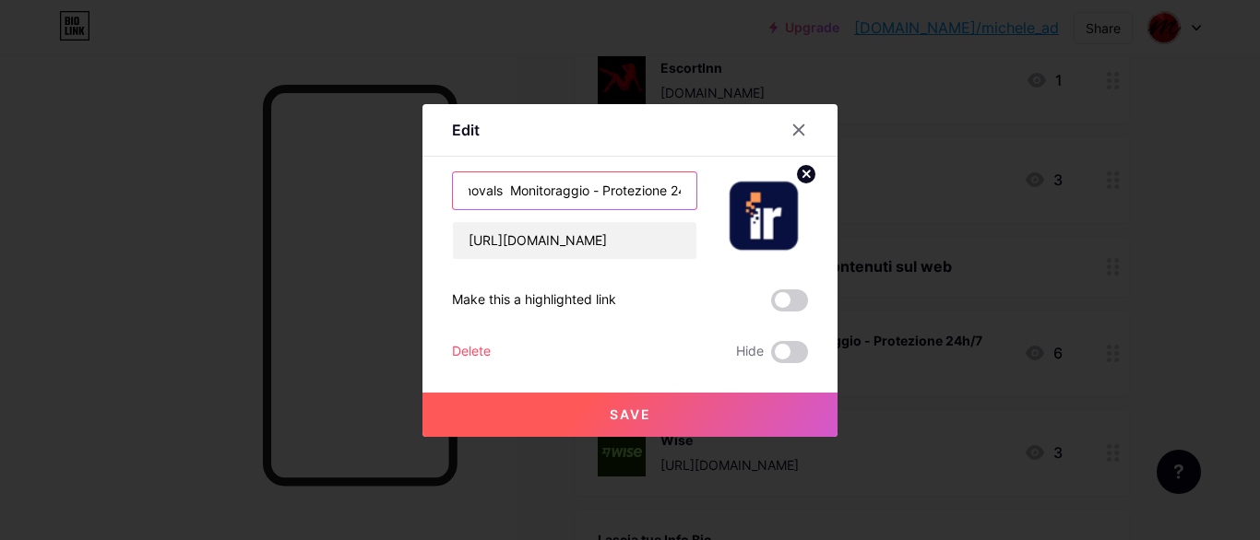
scroll to position [0, 100]
drag, startPoint x: 668, startPoint y: 190, endPoint x: 646, endPoint y: 195, distance: 22.6
click at [646, 195] on input "InternetRemovals Monitoraggio - Protezione 24h/7" at bounding box center [574, 190] width 243 height 37
click at [680, 189] on input "InternetRemovals Monitoraggio 24h/7" at bounding box center [574, 190] width 243 height 37
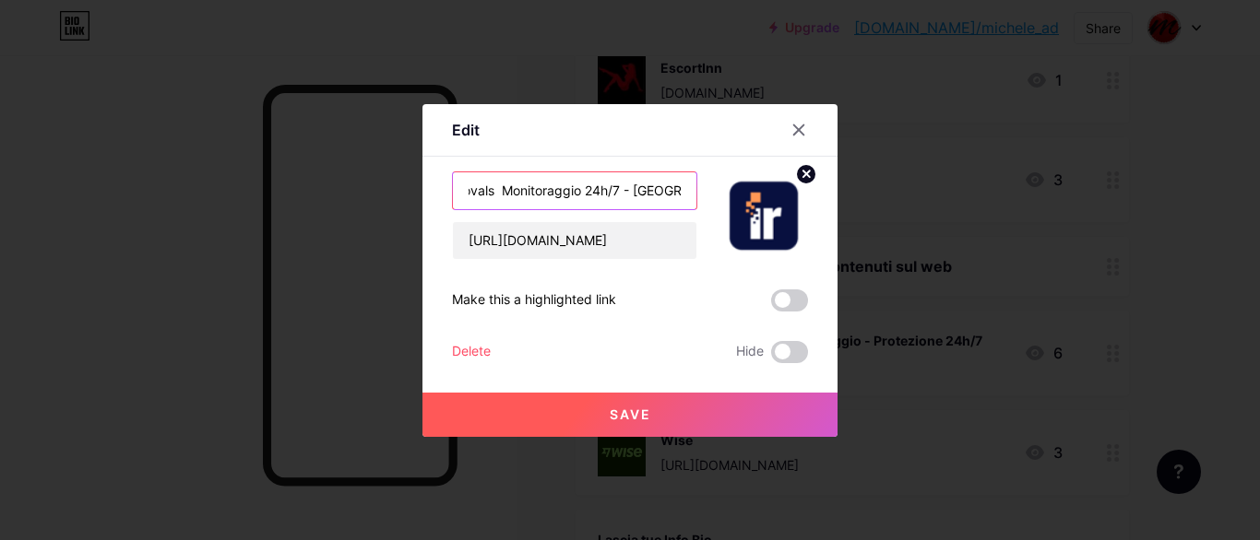
scroll to position [0, 87]
type input "InternetRemovals Monitoraggio 24h/7 - Rimuove"
click at [663, 410] on button "Save" at bounding box center [629, 415] width 415 height 44
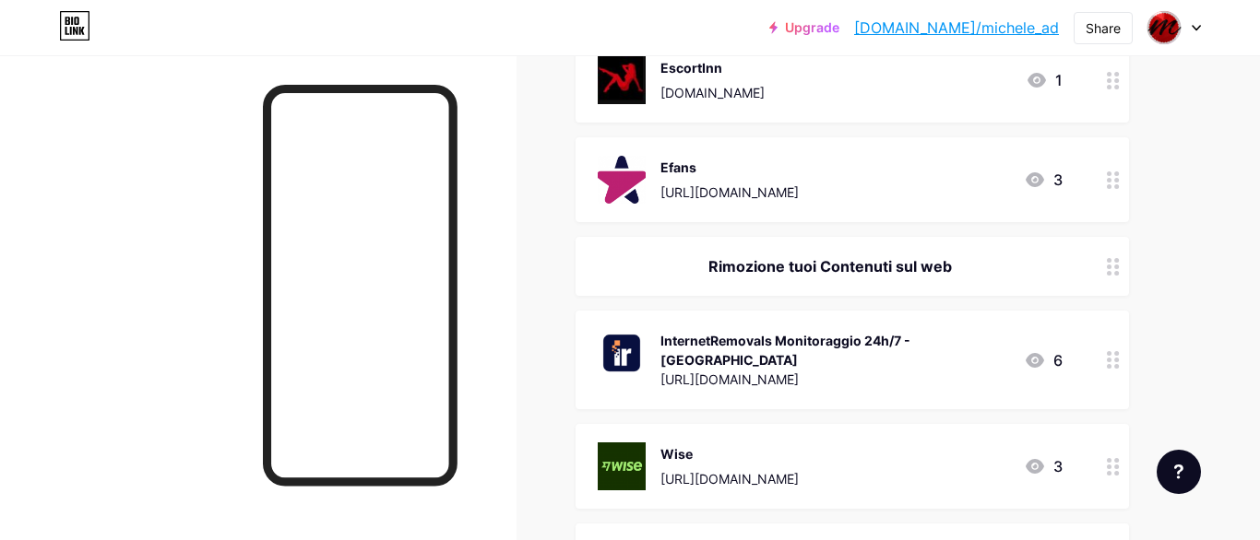
click at [964, 329] on div "InternetRemovals Monitoraggio 24h/7 - Rimuove https://protect.internetremovals.…" at bounding box center [834, 360] width 349 height 62
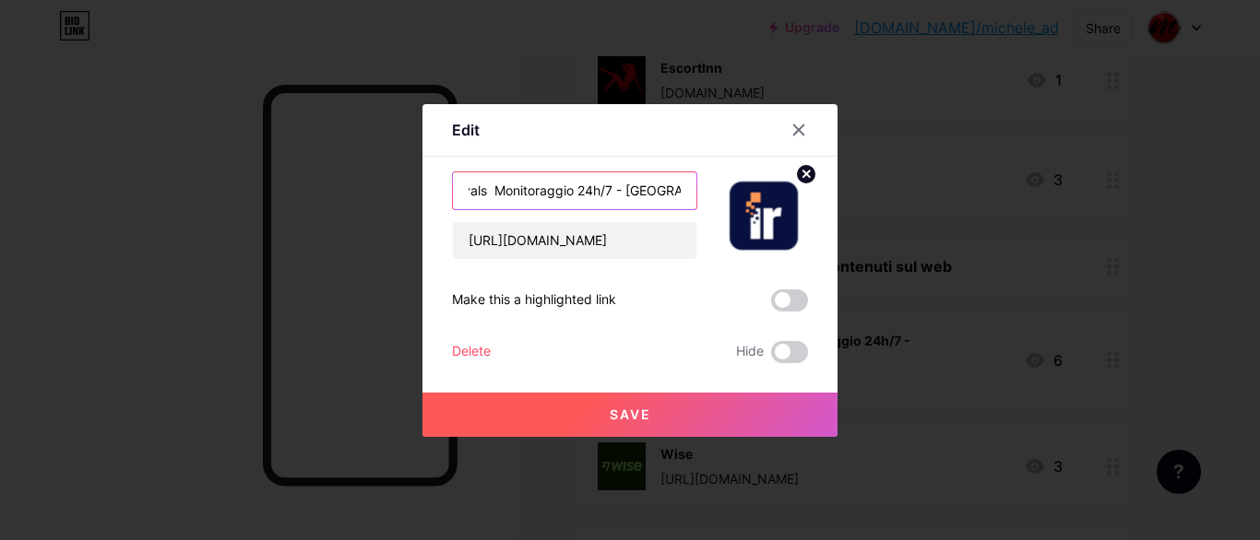
drag, startPoint x: 674, startPoint y: 192, endPoint x: 691, endPoint y: 189, distance: 16.8
click at [691, 189] on input "InternetRemovals Monitoraggio 24h/7 - Rimuove" at bounding box center [574, 190] width 243 height 37
click at [630, 192] on input "InternetRemovals Monitoraggio 24h/7 - Rimuove" at bounding box center [574, 190] width 243 height 37
drag, startPoint x: 619, startPoint y: 188, endPoint x: 684, endPoint y: 188, distance: 65.5
click at [684, 188] on input "InternetRemovals Monitoraggio 24h/7 - Rimuove" at bounding box center [574, 190] width 243 height 37
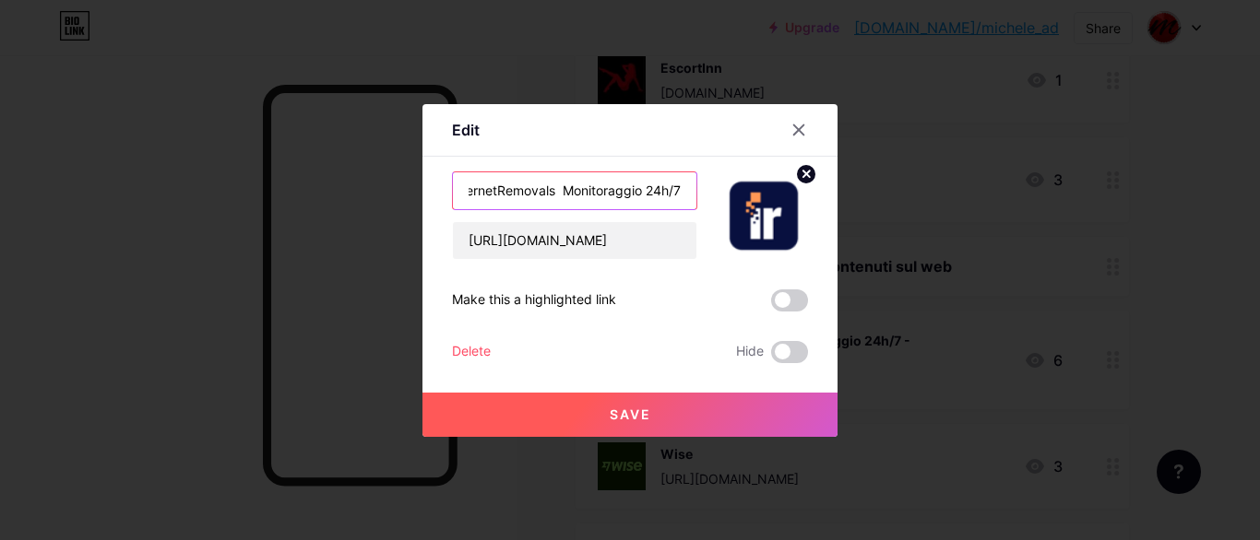
scroll to position [0, 25]
type input "InternetRemovals Monitoraggio 24h/7"
click at [633, 405] on button "Save" at bounding box center [629, 415] width 415 height 44
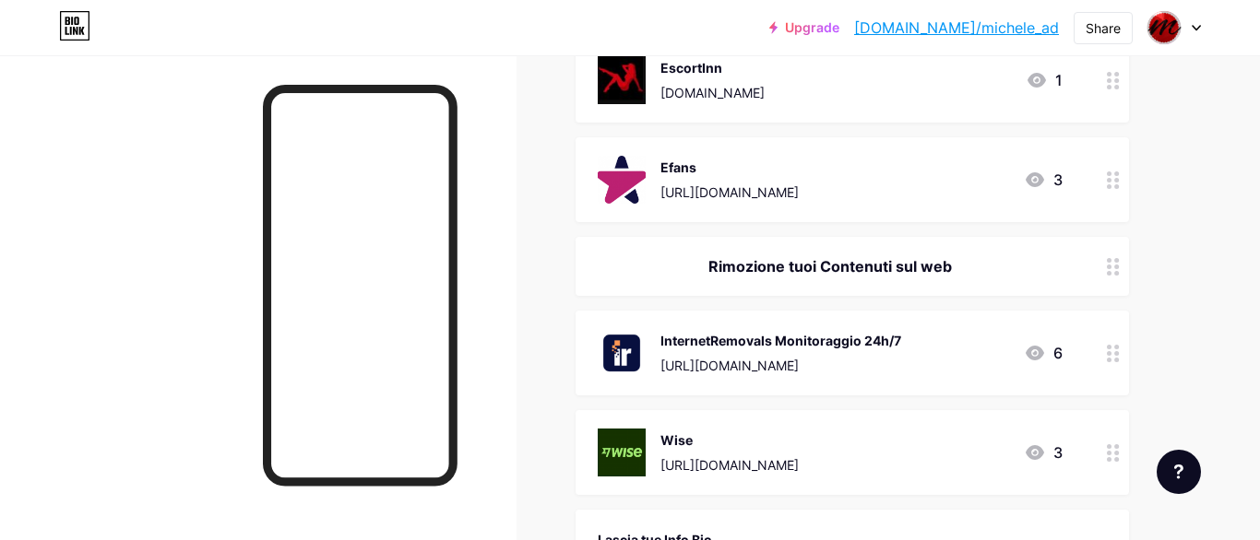
click at [765, 331] on div "InternetRemovals Monitoraggio 24h/7" at bounding box center [780, 340] width 241 height 19
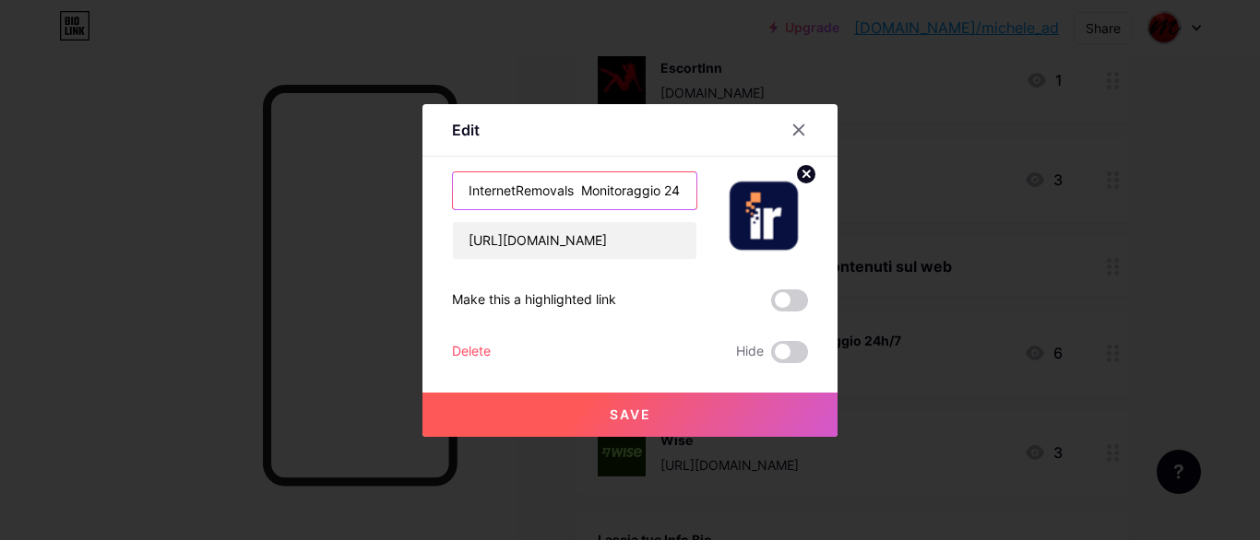
drag, startPoint x: 578, startPoint y: 194, endPoint x: 585, endPoint y: 203, distance: 11.3
click at [579, 193] on input "InternetRemovals Monitoraggio 24h/7" at bounding box center [574, 190] width 243 height 37
type input "InternetRemovals - Monitoraggio 24h/7"
click at [603, 406] on button "Save" at bounding box center [629, 415] width 415 height 44
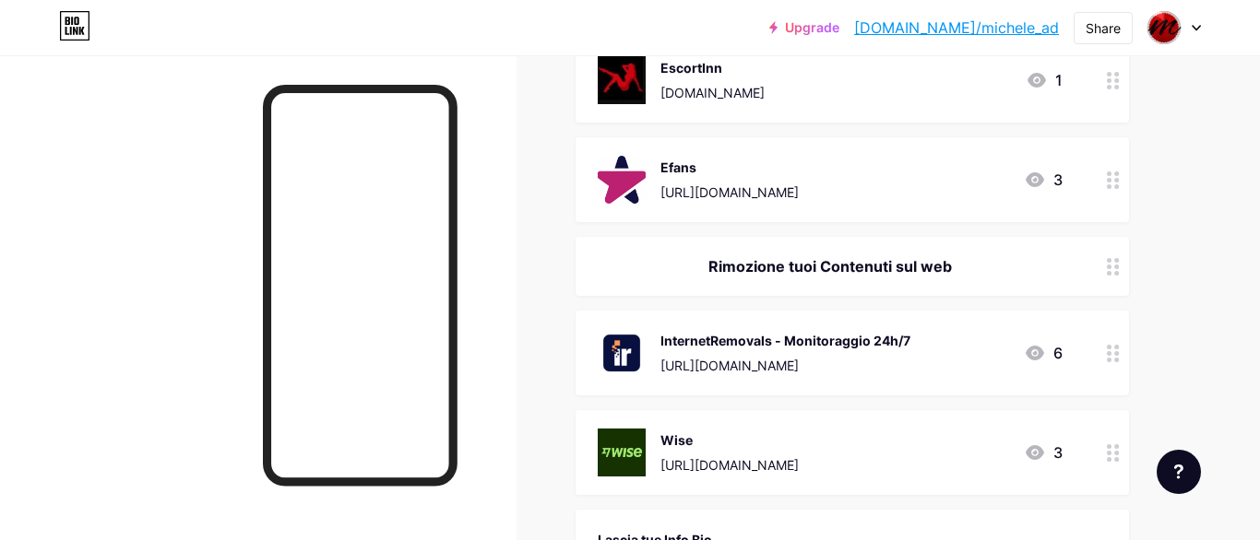
click at [977, 329] on div "InternetRemovals - Monitoraggio 24h/7 https://protect.internetremovals.com/mich…" at bounding box center [830, 353] width 465 height 48
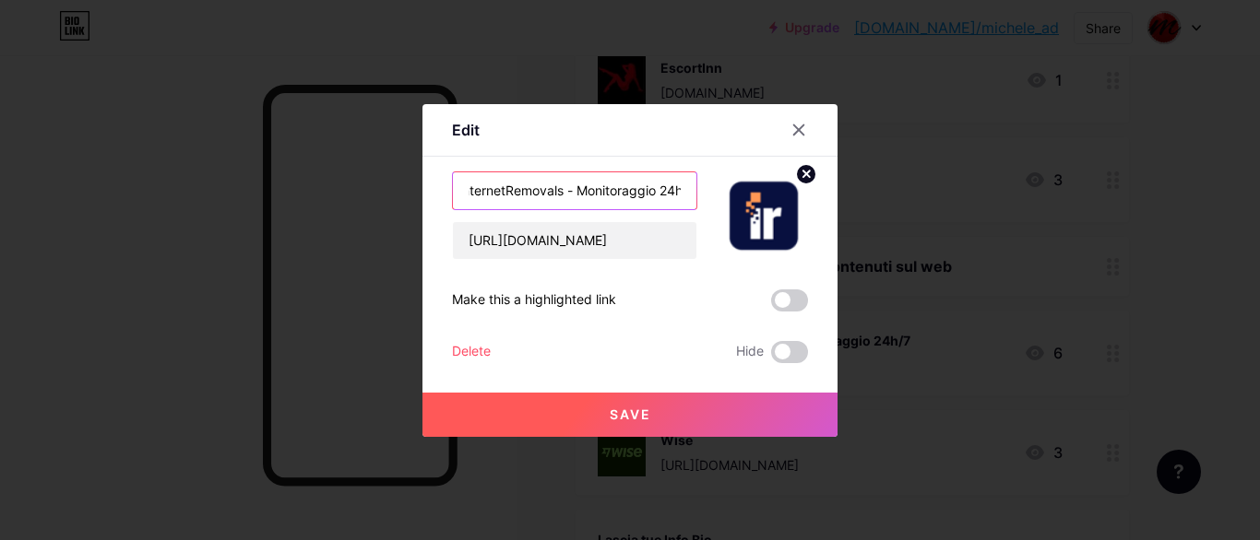
scroll to position [0, 13]
drag, startPoint x: 579, startPoint y: 199, endPoint x: 680, endPoint y: 196, distance: 100.6
click at [680, 198] on input "InternetRemovals - Monitoraggio 24h/7" at bounding box center [574, 190] width 243 height 37
drag, startPoint x: 569, startPoint y: 189, endPoint x: 675, endPoint y: 201, distance: 106.7
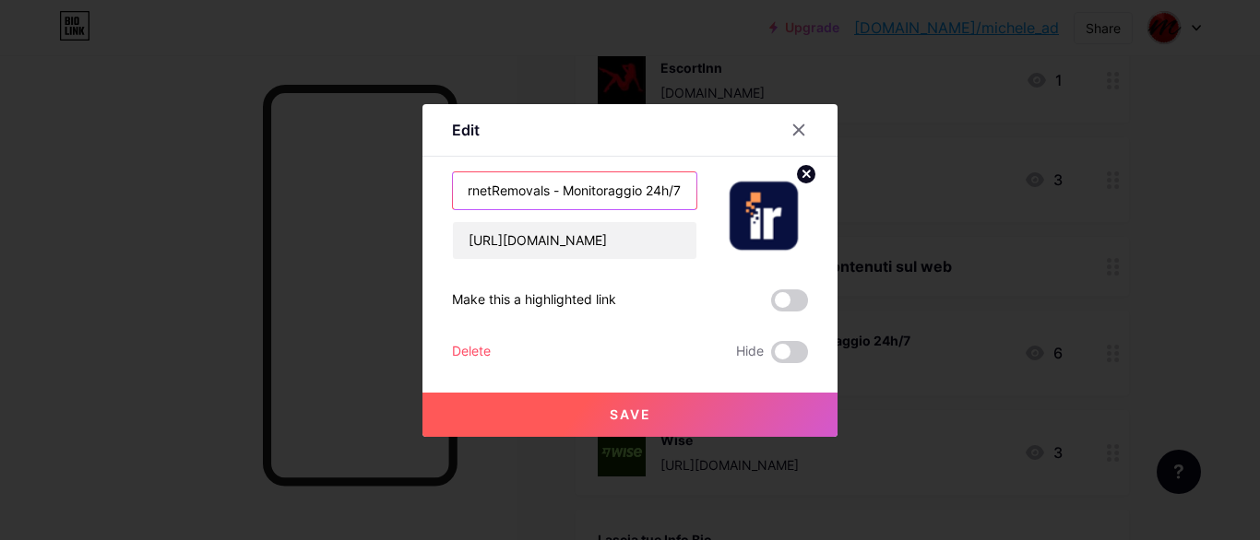
click at [683, 196] on input "InternetRemovals - Monitoraggio 24h/7" at bounding box center [574, 190] width 243 height 37
type input "InternetRemovals"
click at [683, 415] on button "Save" at bounding box center [629, 415] width 415 height 44
